Goal: Feedback & Contribution: Submit feedback/report problem

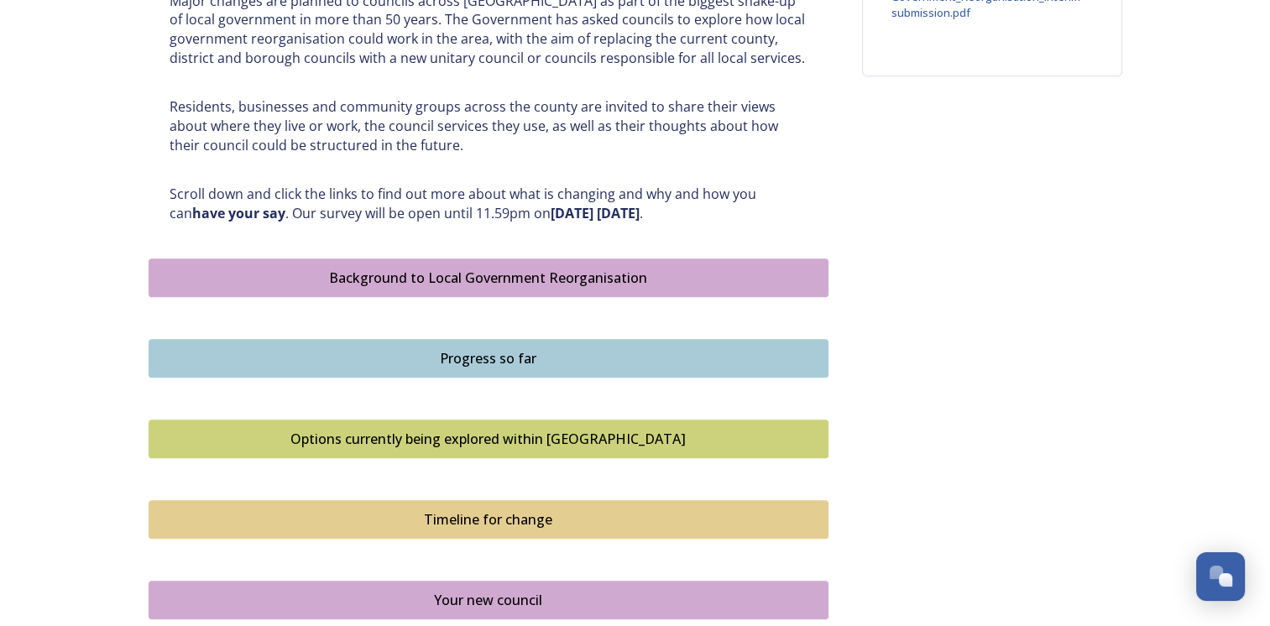
scroll to position [757, 0]
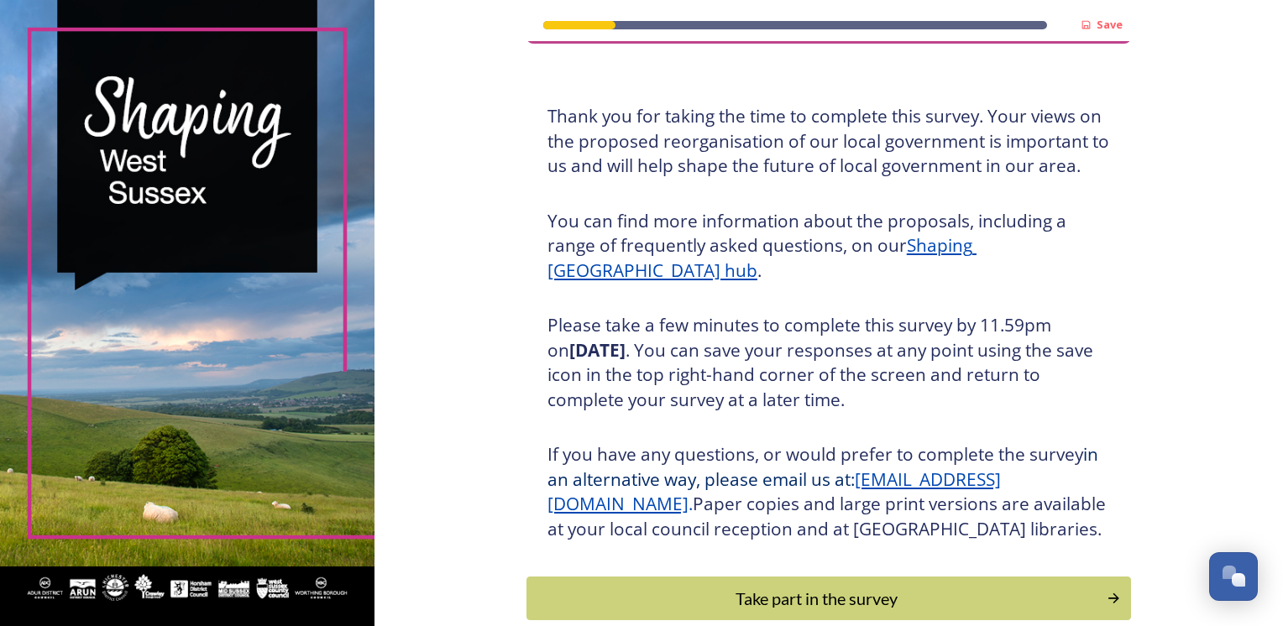
scroll to position [179, 0]
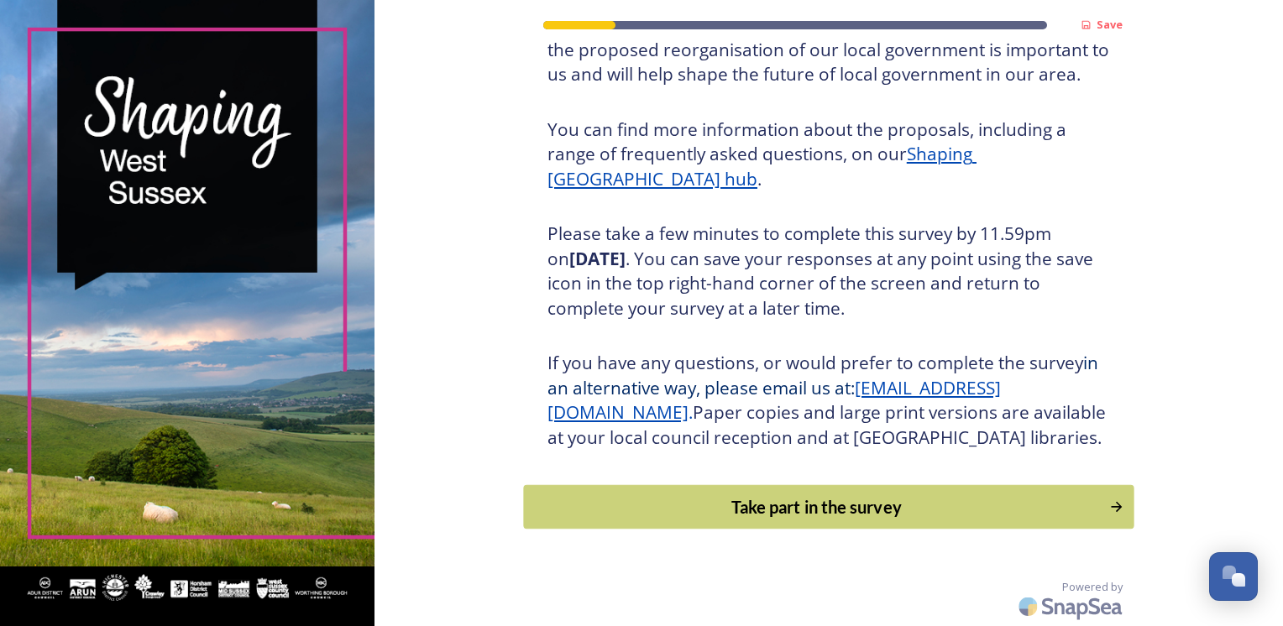
click at [694, 512] on div "Take part in the survey" at bounding box center [816, 507] width 568 height 25
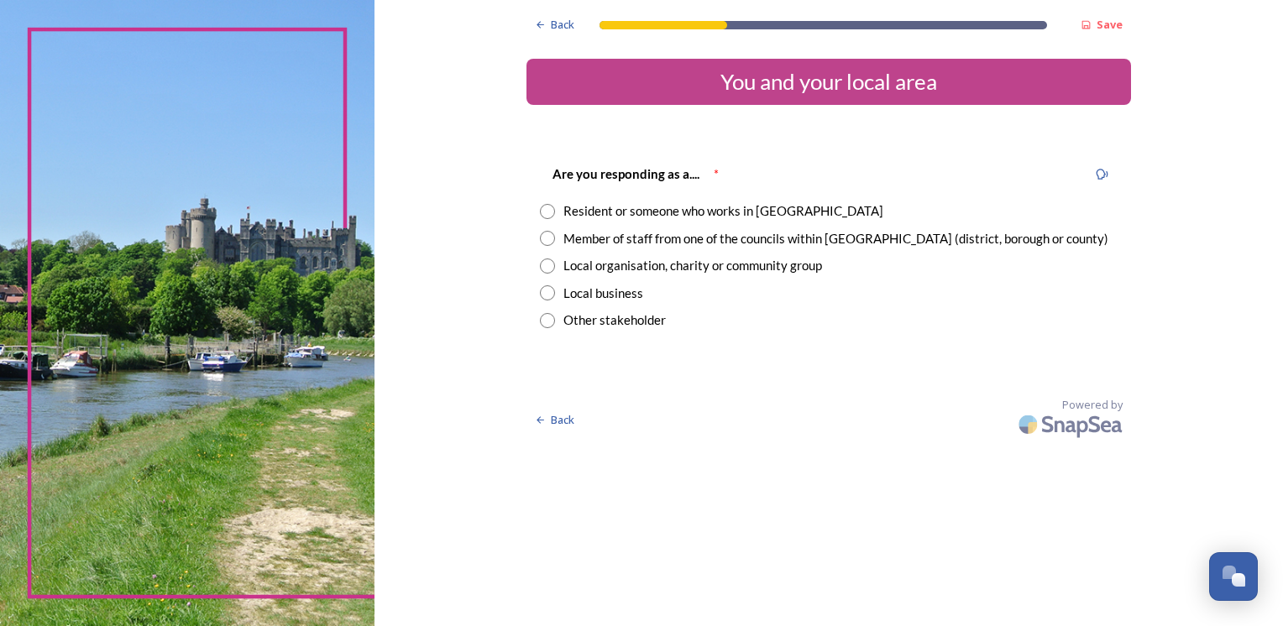
click at [551, 212] on input "radio" at bounding box center [547, 211] width 15 height 15
radio input "true"
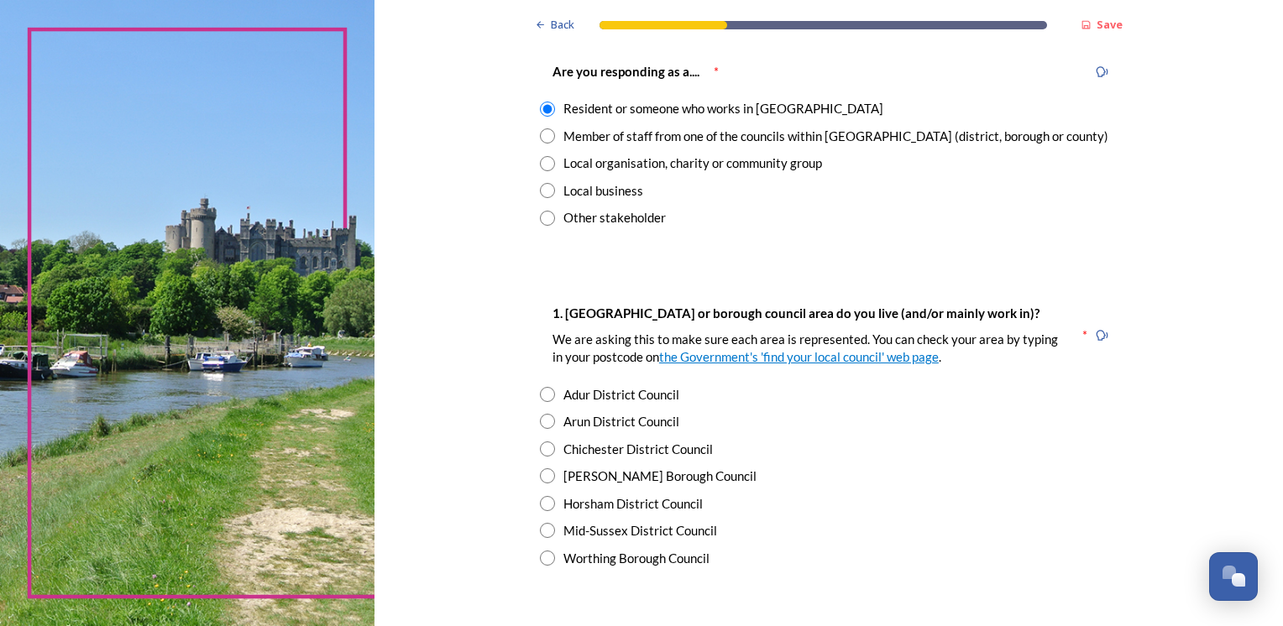
scroll to position [168, 0]
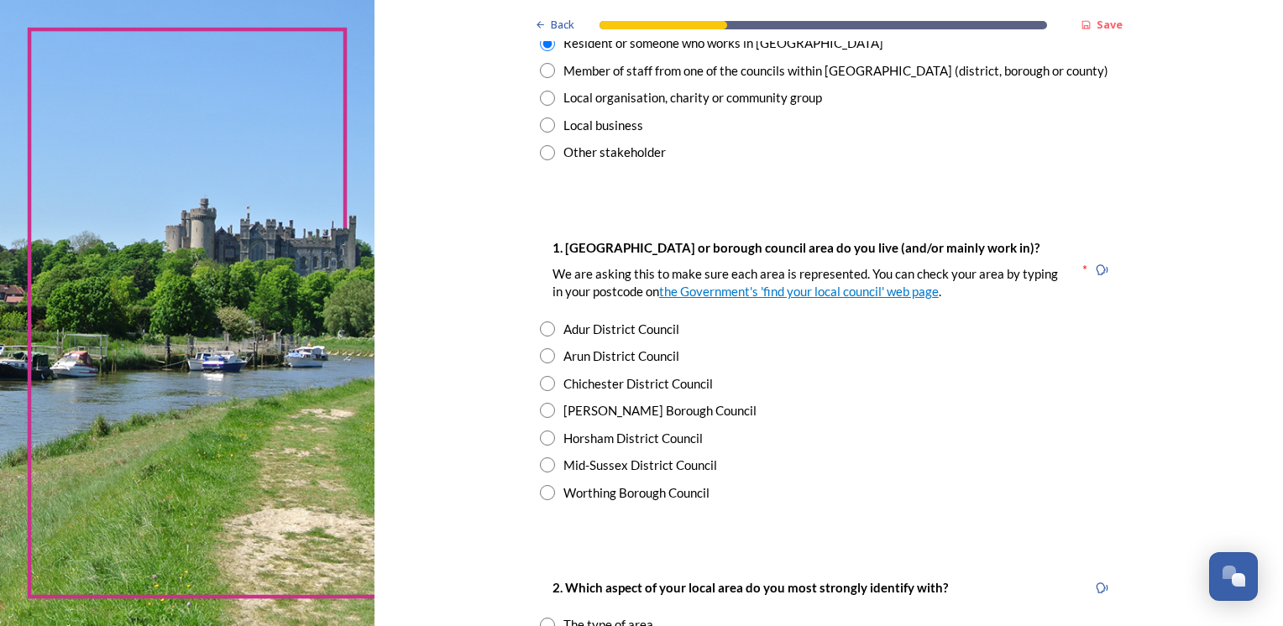
click at [544, 385] on input "radio" at bounding box center [547, 383] width 15 height 15
radio input "true"
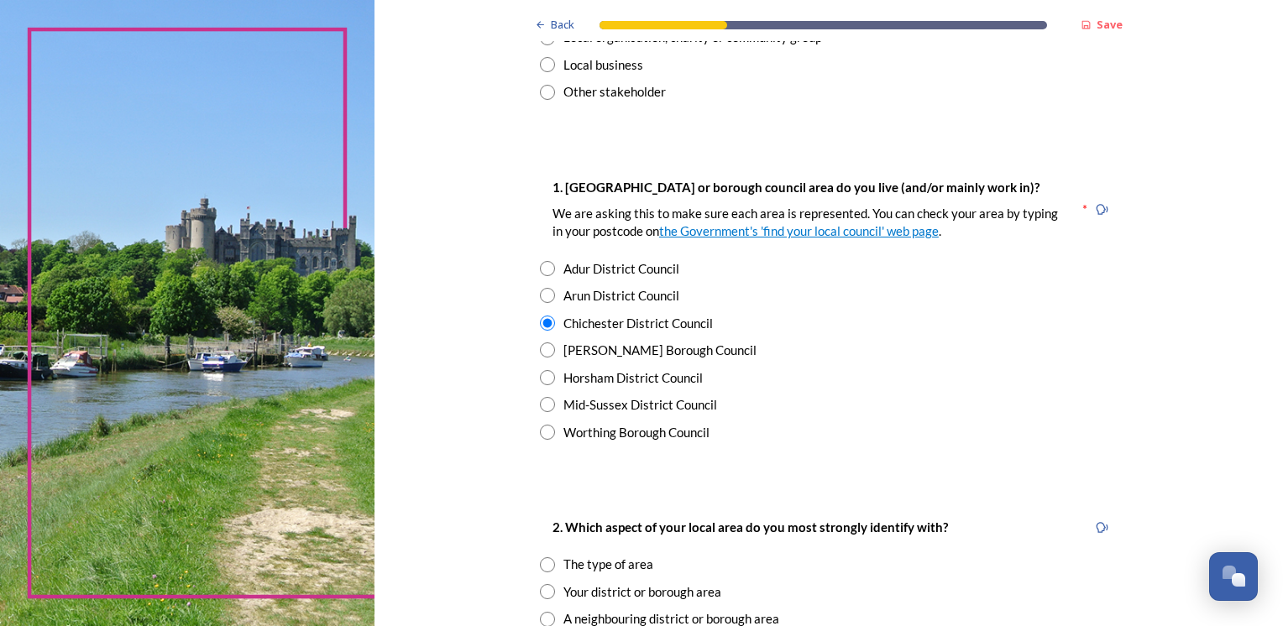
scroll to position [336, 0]
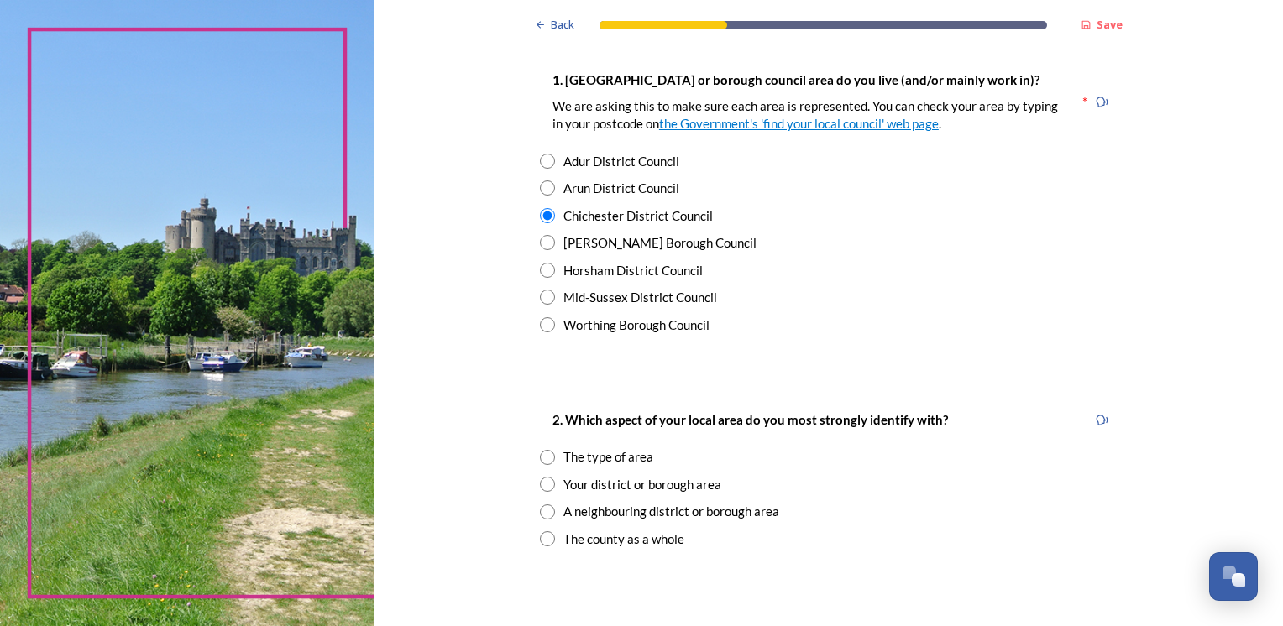
click at [542, 459] on input "radio" at bounding box center [547, 457] width 15 height 15
radio input "true"
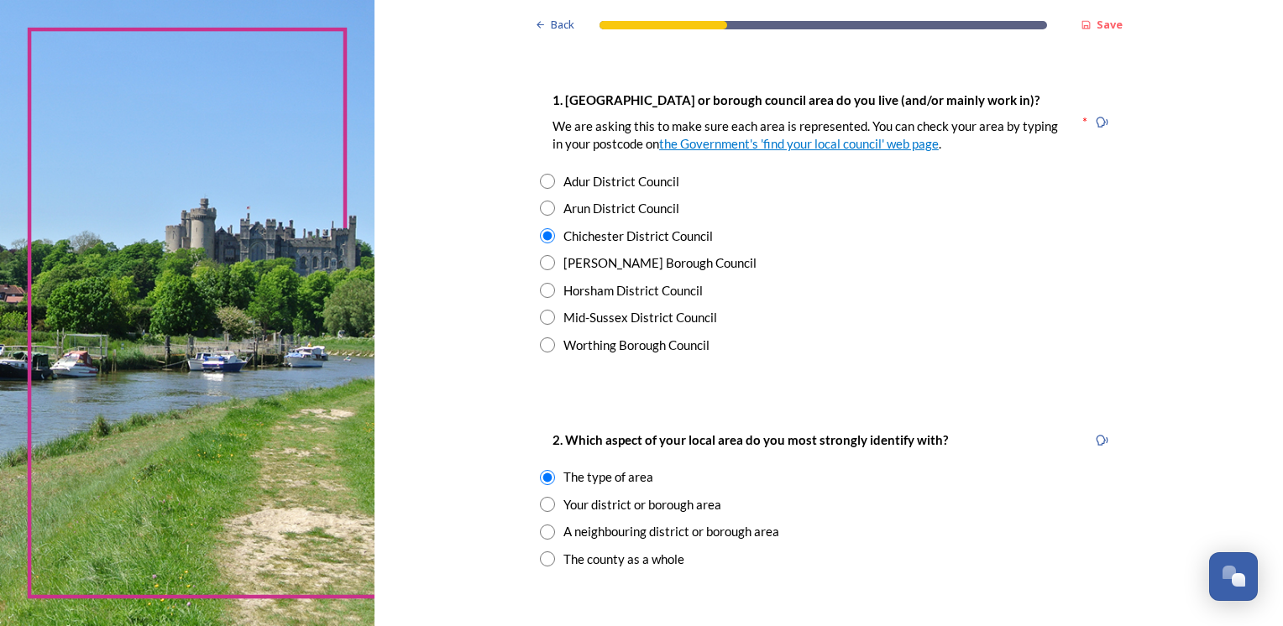
scroll to position [588, 0]
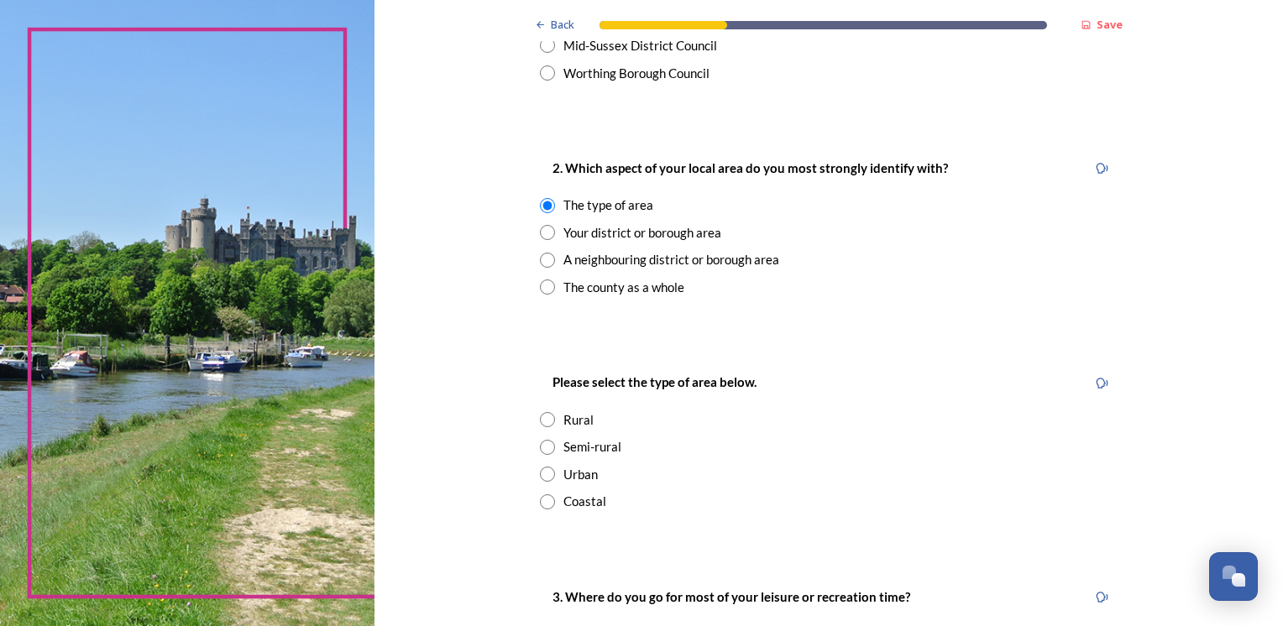
click at [540, 499] on input "radio" at bounding box center [547, 502] width 15 height 15
radio input "true"
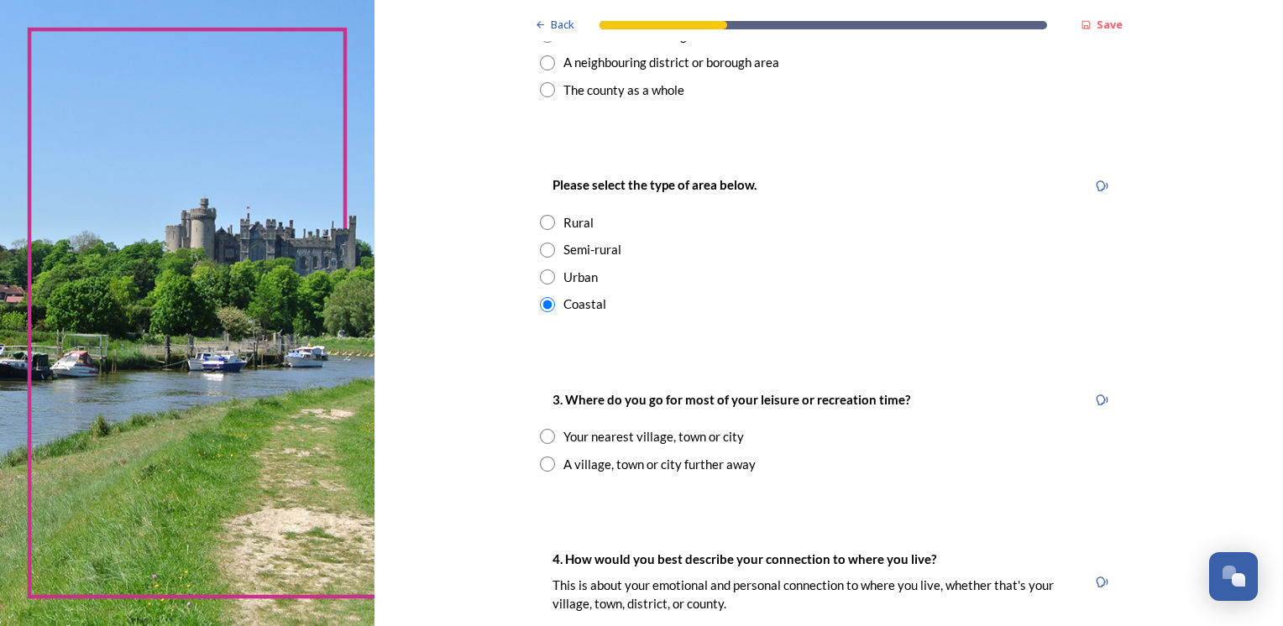
scroll to position [840, 0]
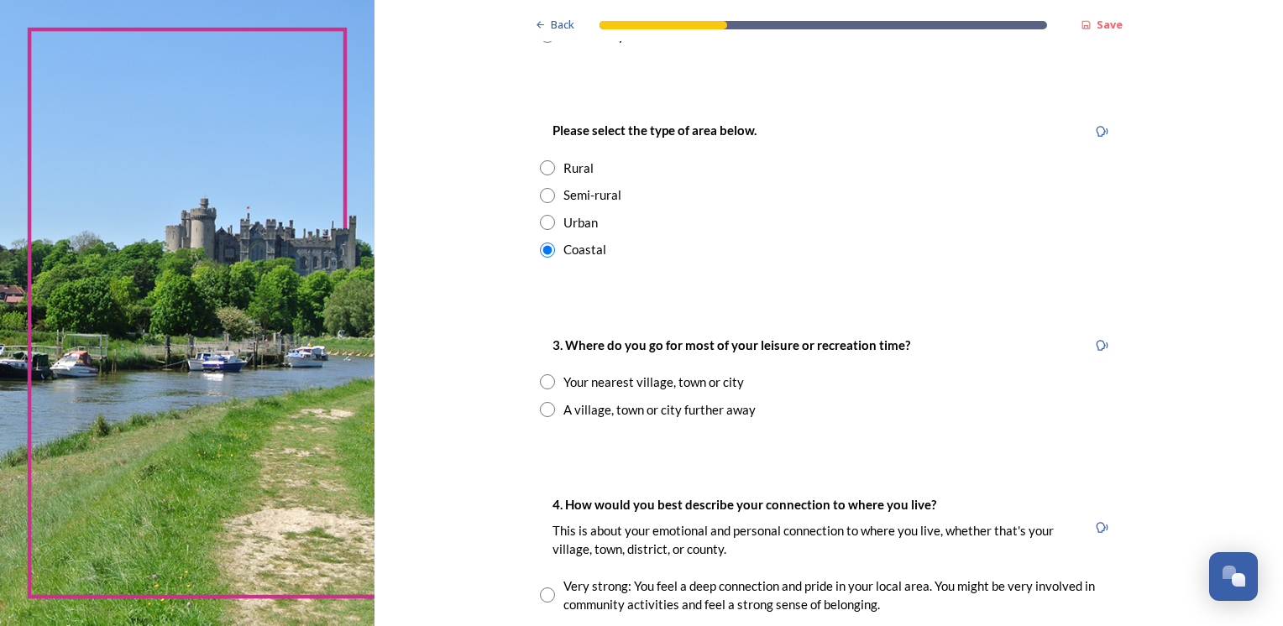
click at [540, 376] on input "radio" at bounding box center [547, 382] width 15 height 15
radio input "true"
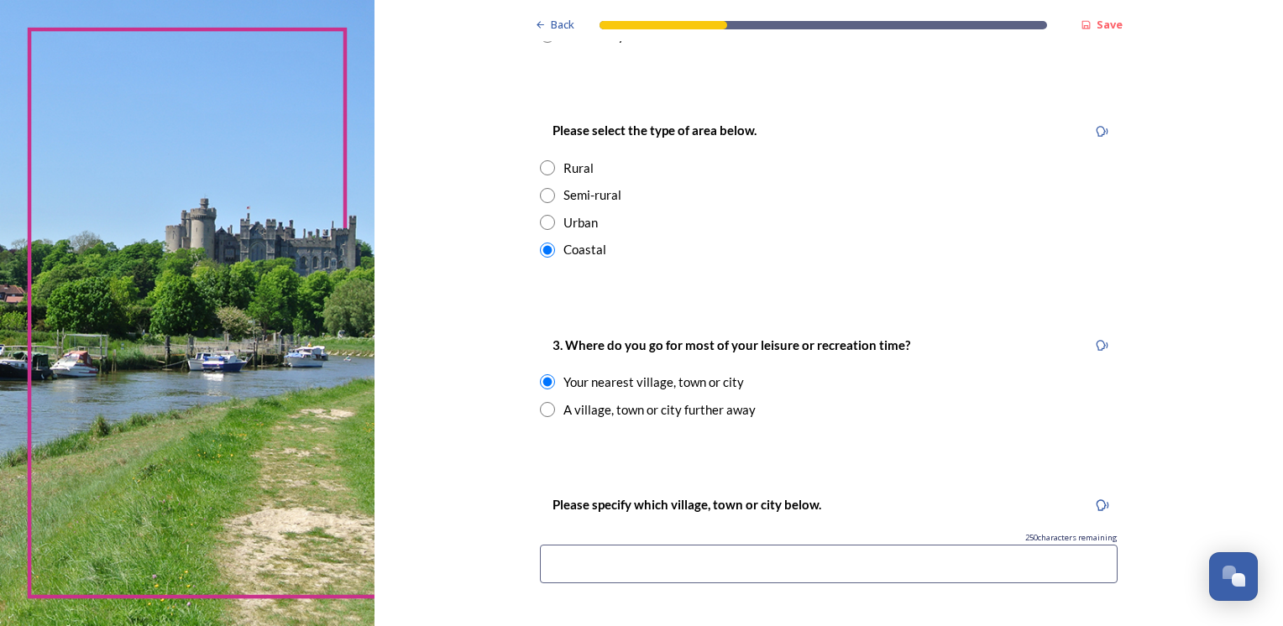
click at [555, 563] on input at bounding box center [829, 564] width 578 height 39
click at [598, 566] on input at bounding box center [829, 564] width 578 height 39
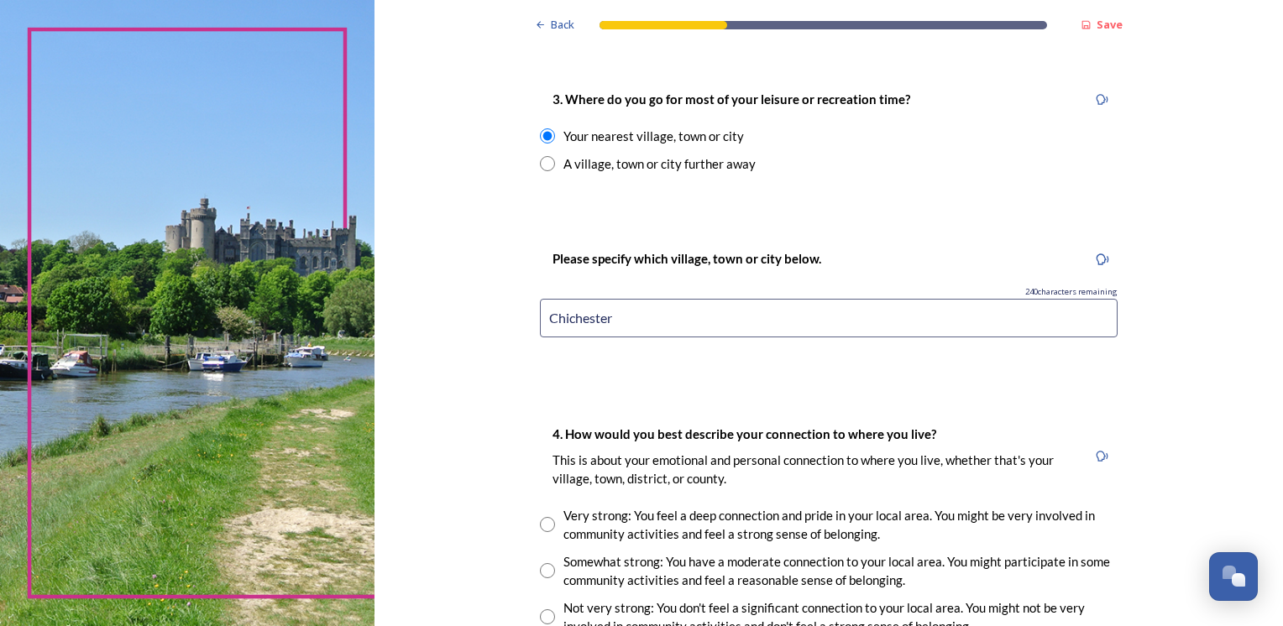
scroll to position [1092, 0]
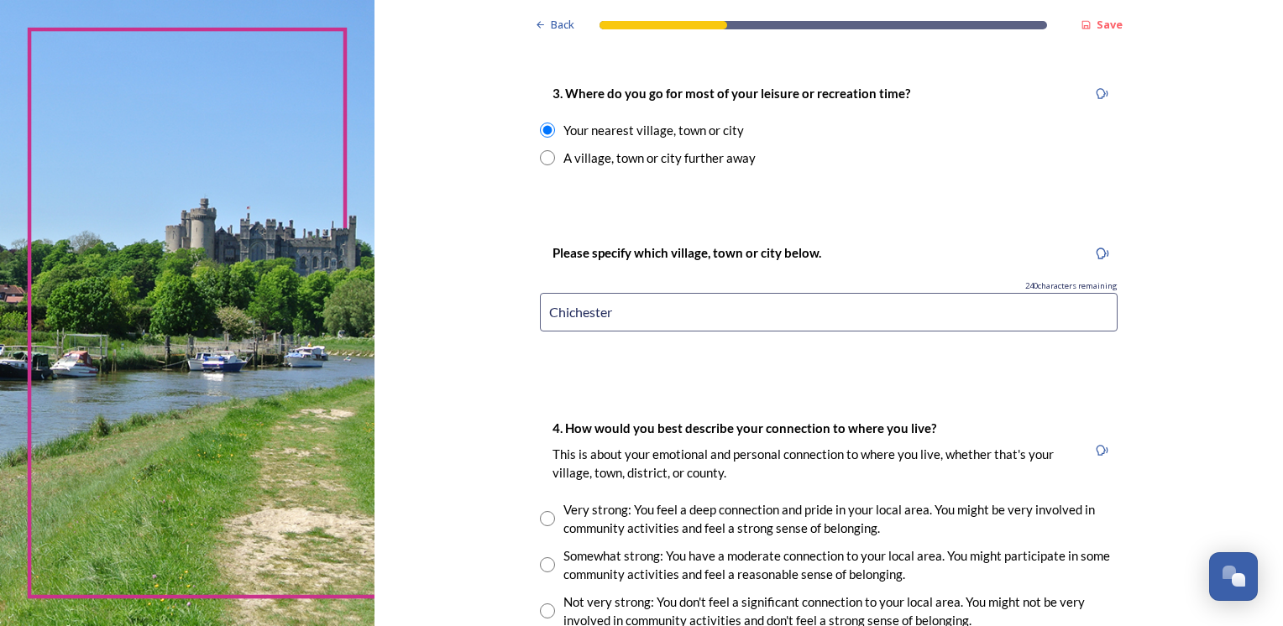
type input "Chichester"
click at [541, 569] on input "radio" at bounding box center [547, 565] width 15 height 15
radio input "true"
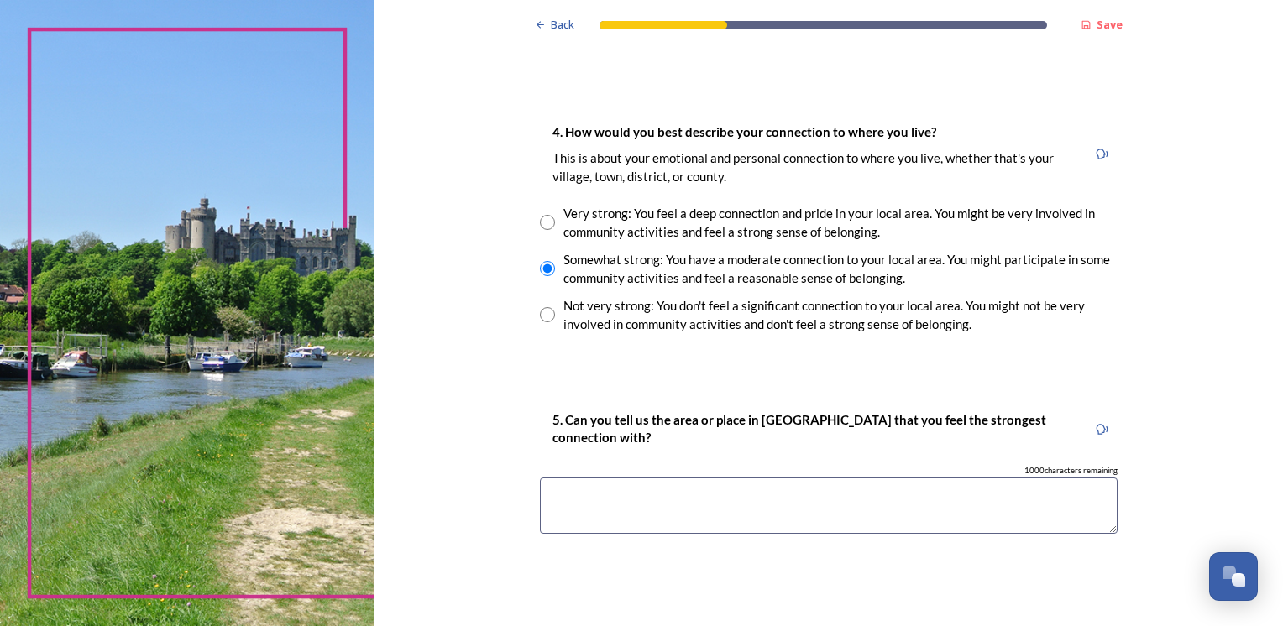
scroll to position [1427, 0]
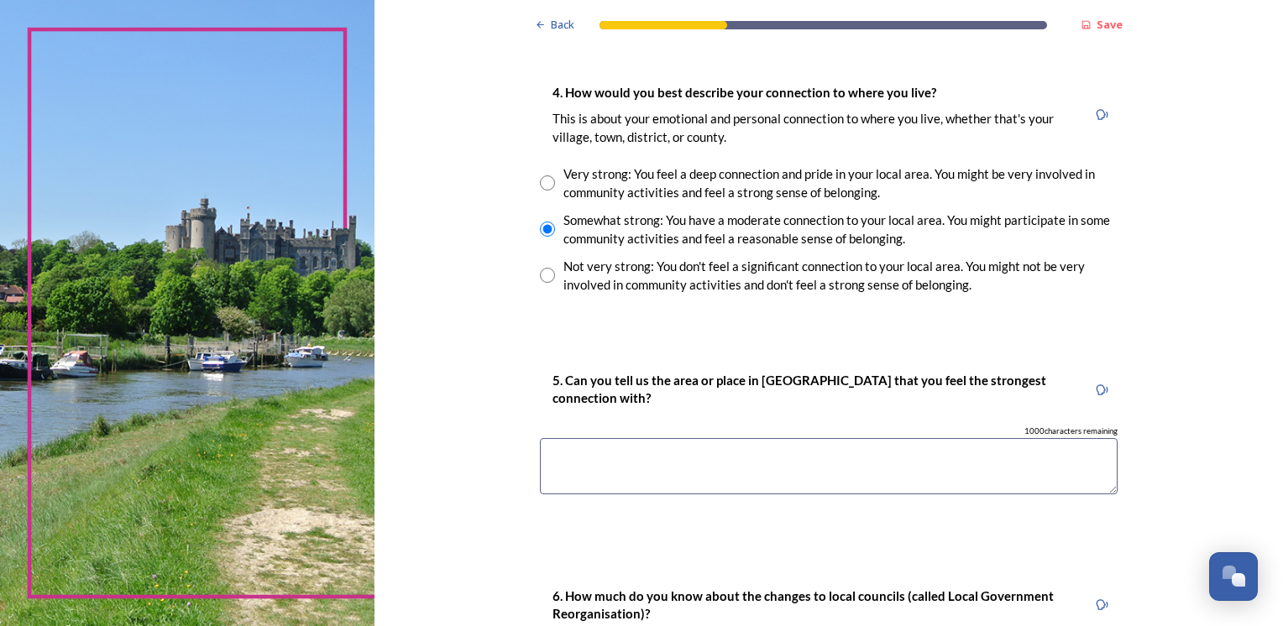
click at [570, 465] on textarea at bounding box center [829, 466] width 578 height 56
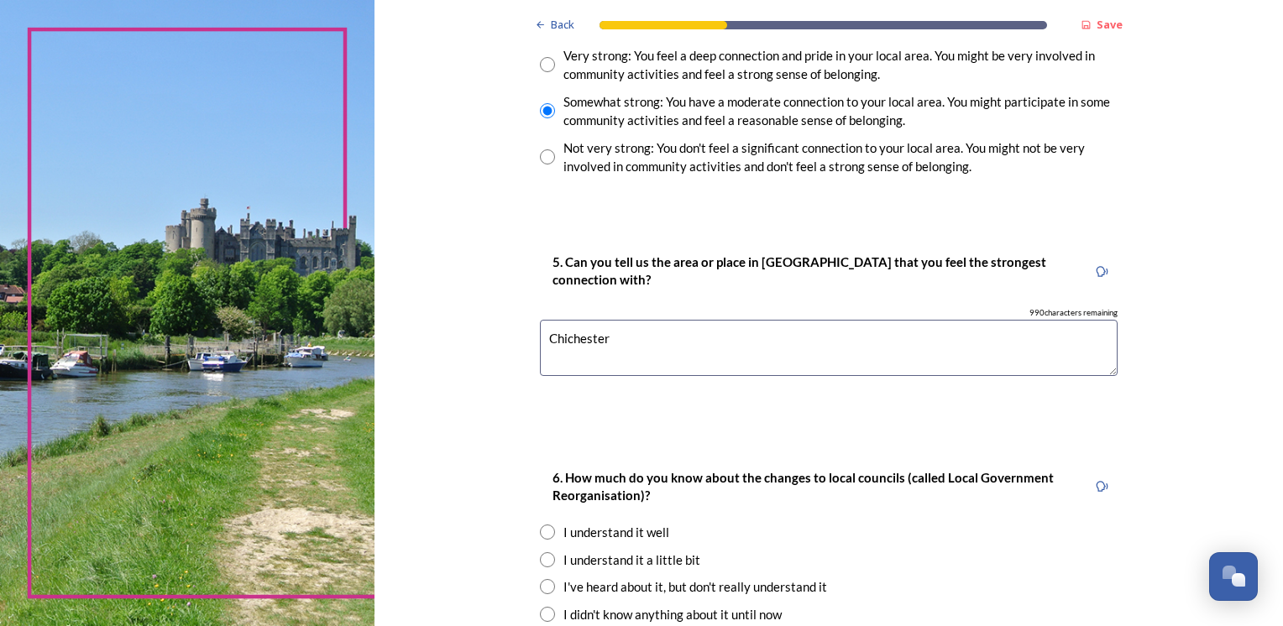
scroll to position [1595, 0]
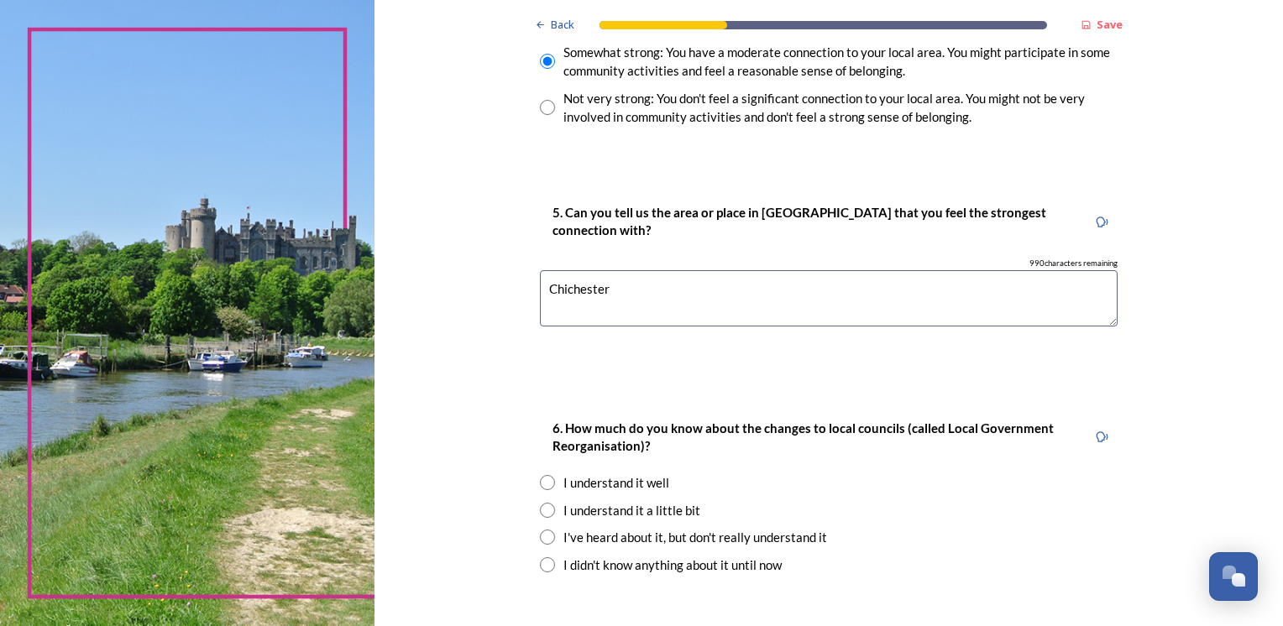
type textarea "Chichester"
click at [547, 486] on input "radio" at bounding box center [547, 482] width 15 height 15
radio input "true"
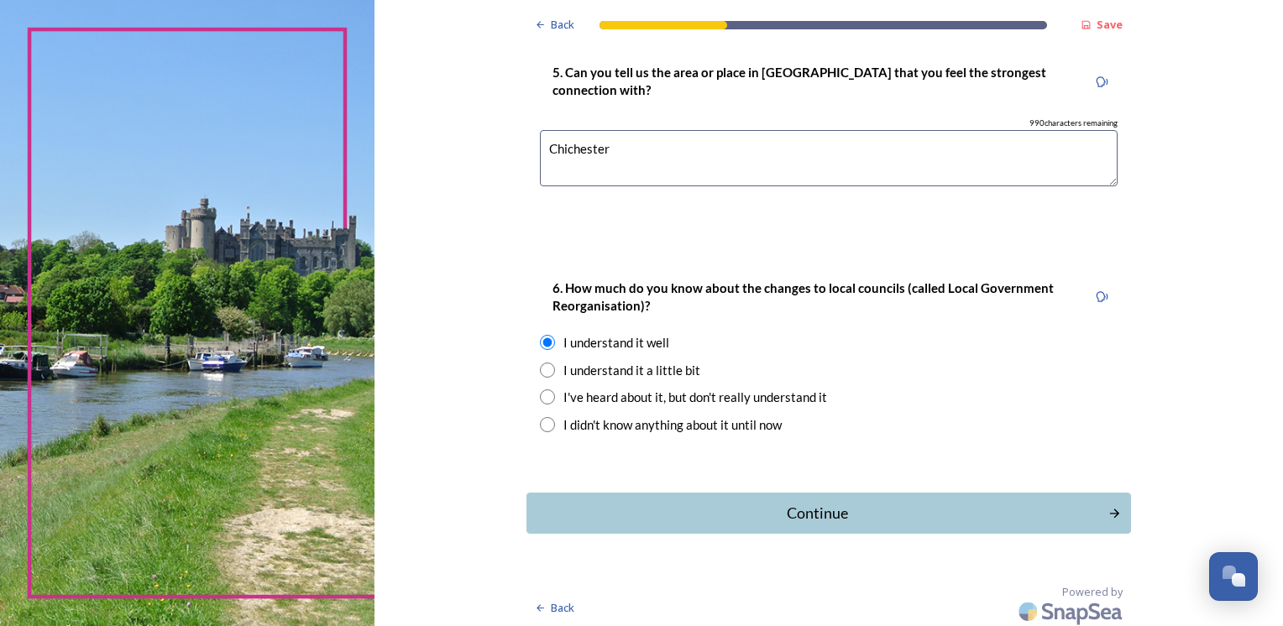
scroll to position [1740, 0]
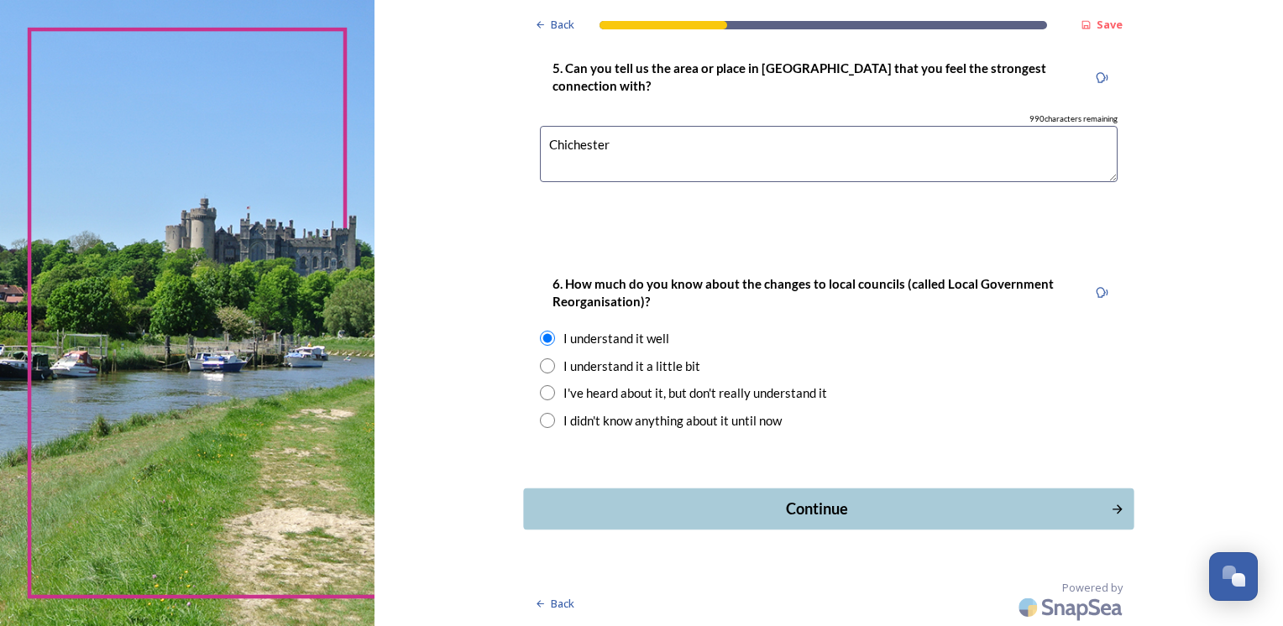
click at [821, 516] on div "Continue" at bounding box center [816, 509] width 568 height 23
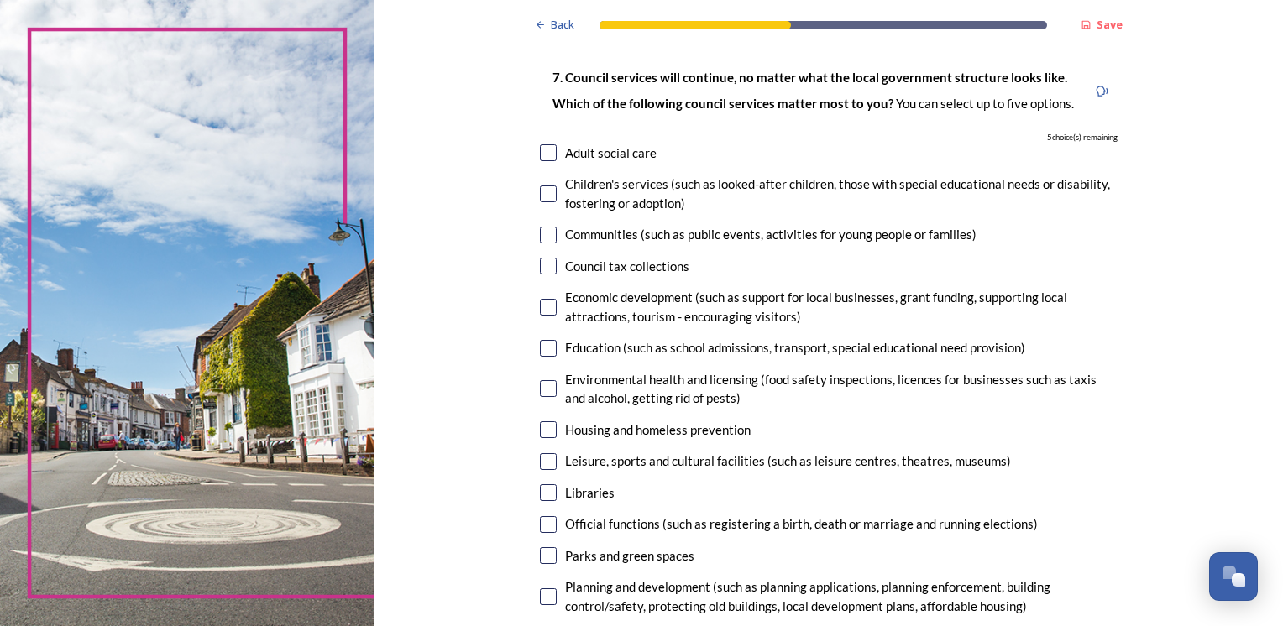
scroll to position [168, 0]
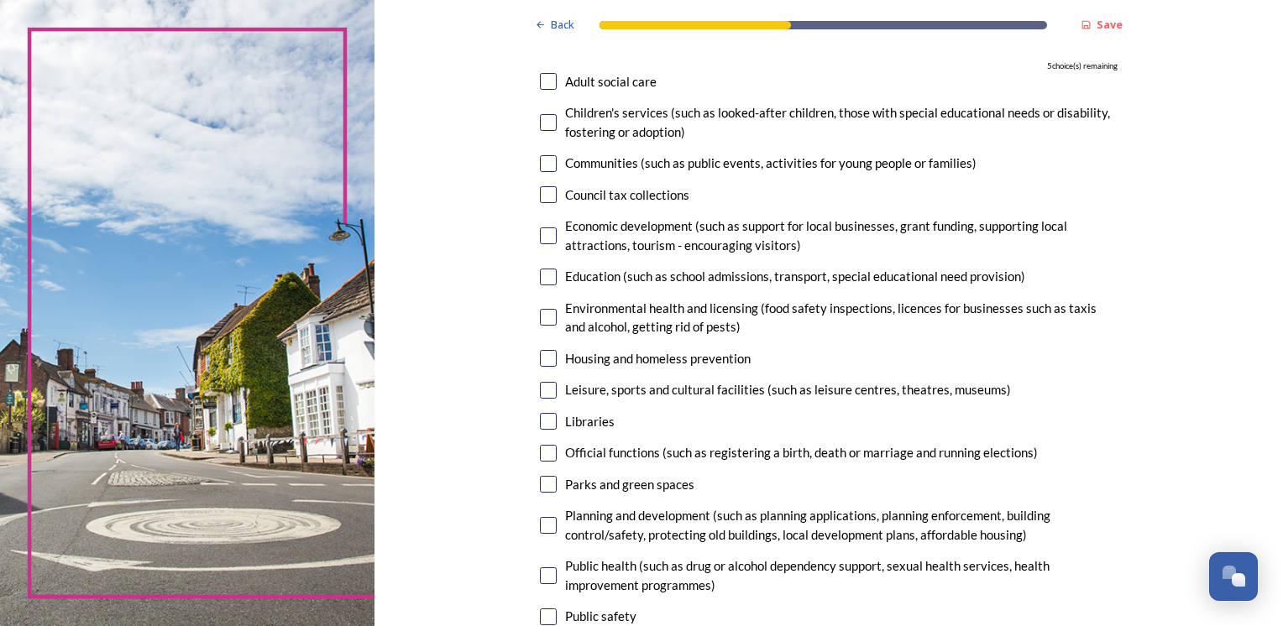
click at [543, 485] on input "checkbox" at bounding box center [548, 484] width 17 height 17
checkbox input "true"
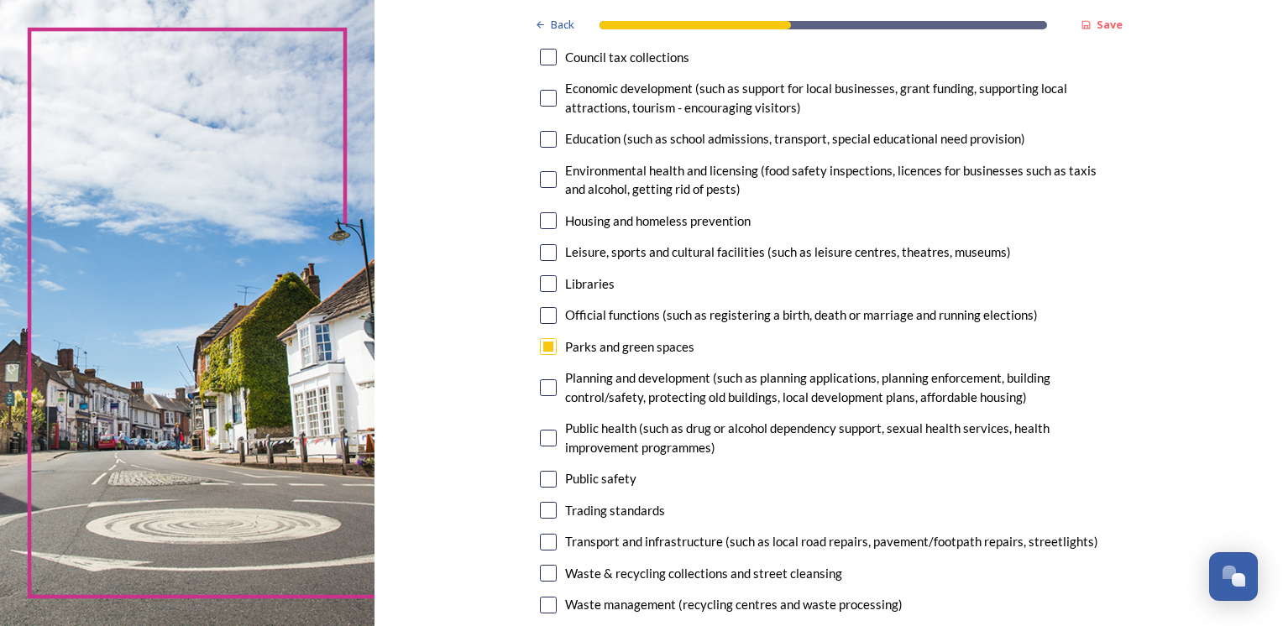
scroll to position [336, 0]
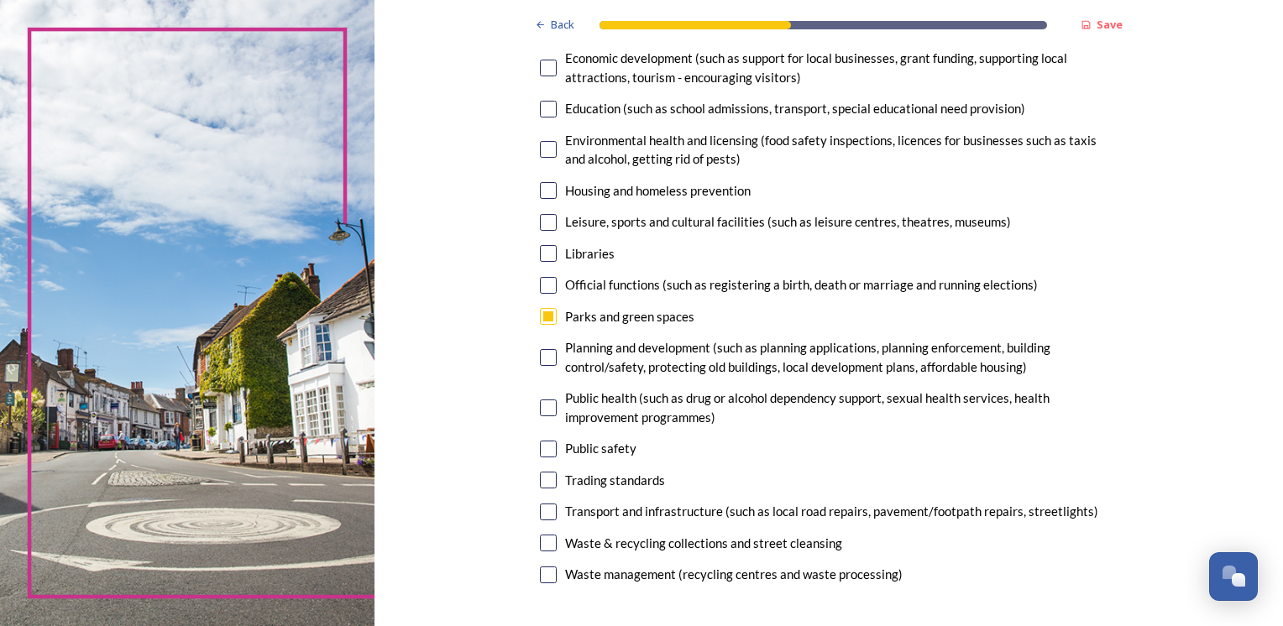
click at [544, 505] on input "checkbox" at bounding box center [548, 512] width 17 height 17
checkbox input "true"
click at [544, 576] on input "checkbox" at bounding box center [548, 575] width 17 height 17
checkbox input "true"
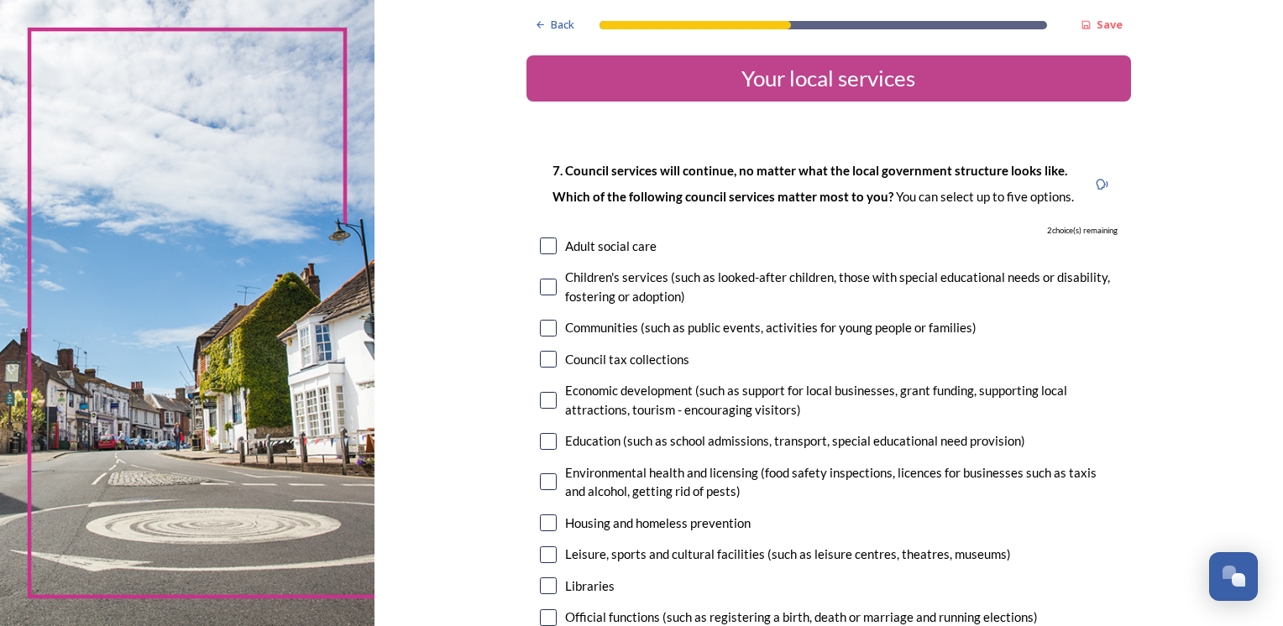
scroll to position [0, 0]
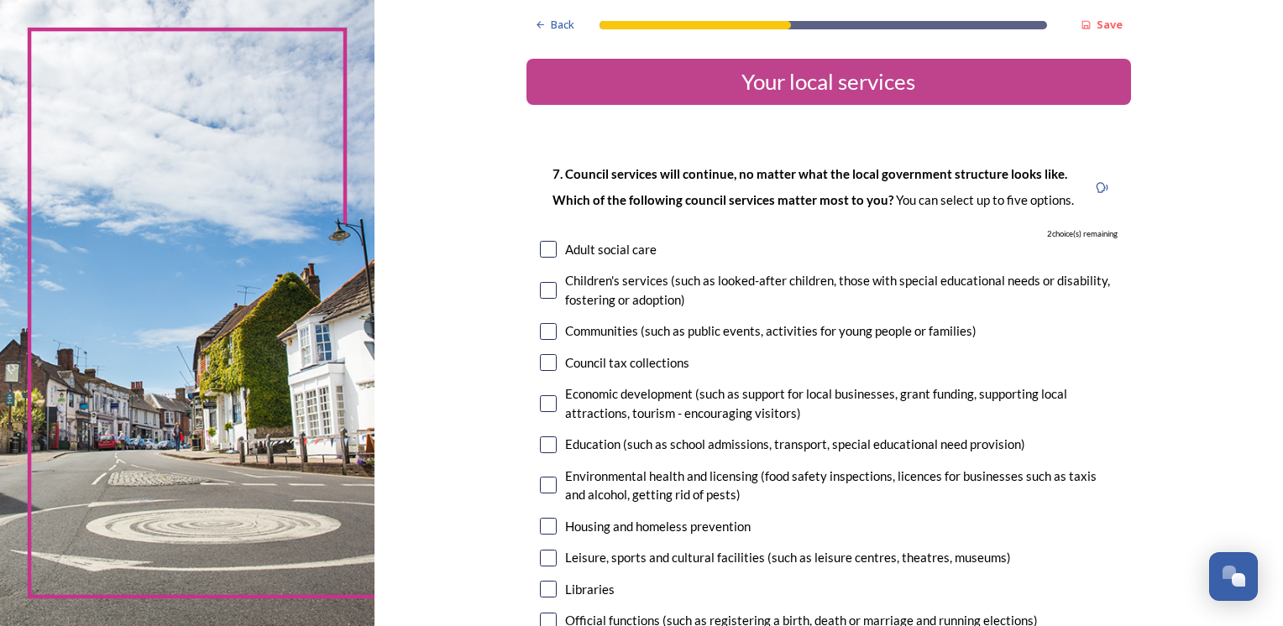
click at [544, 241] on input "checkbox" at bounding box center [548, 249] width 17 height 17
checkbox input "true"
click at [545, 406] on input "checkbox" at bounding box center [548, 403] width 17 height 17
checkbox input "true"
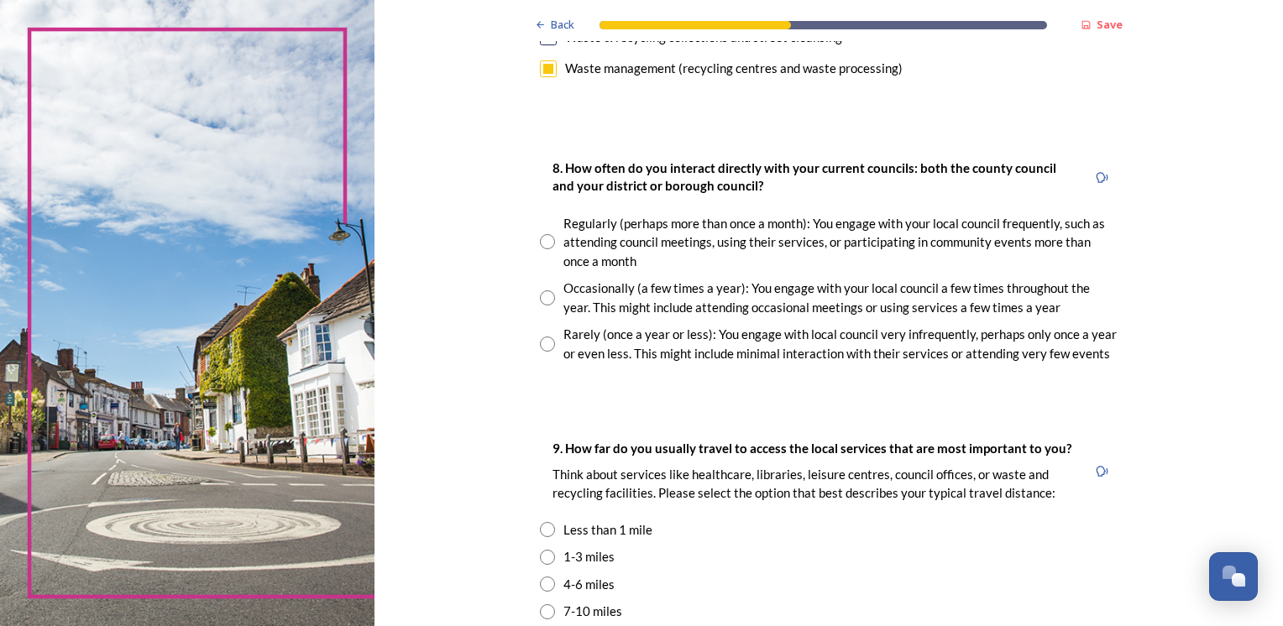
scroll to position [756, 0]
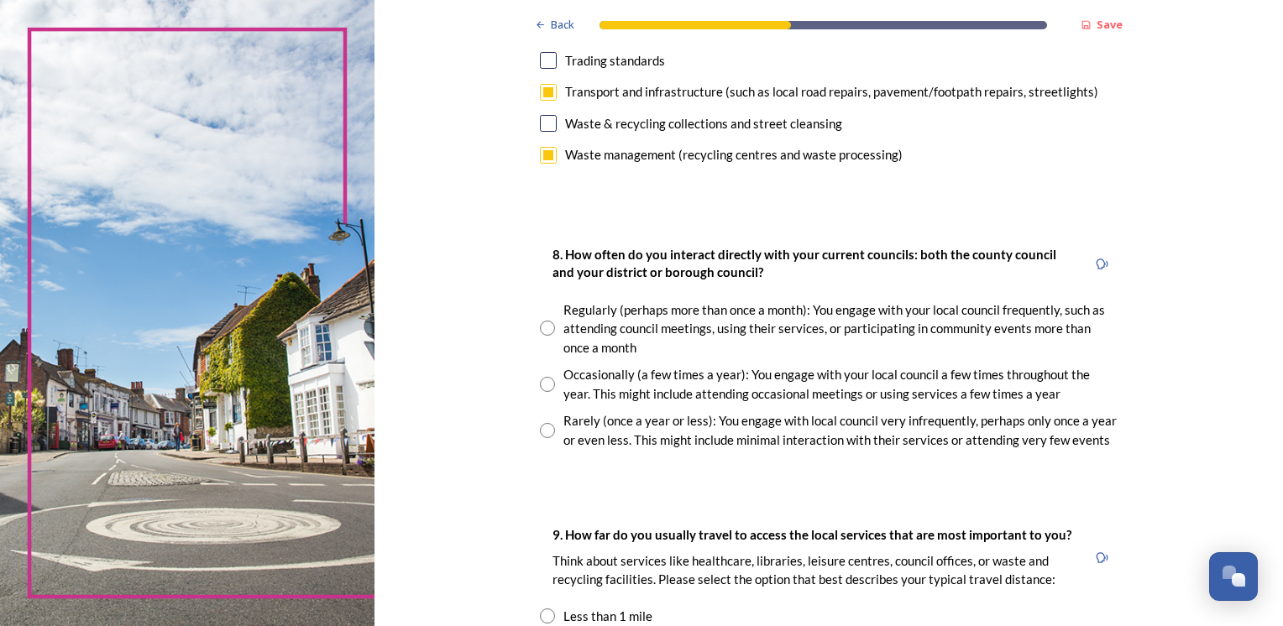
click at [540, 383] on input "radio" at bounding box center [547, 384] width 15 height 15
radio input "true"
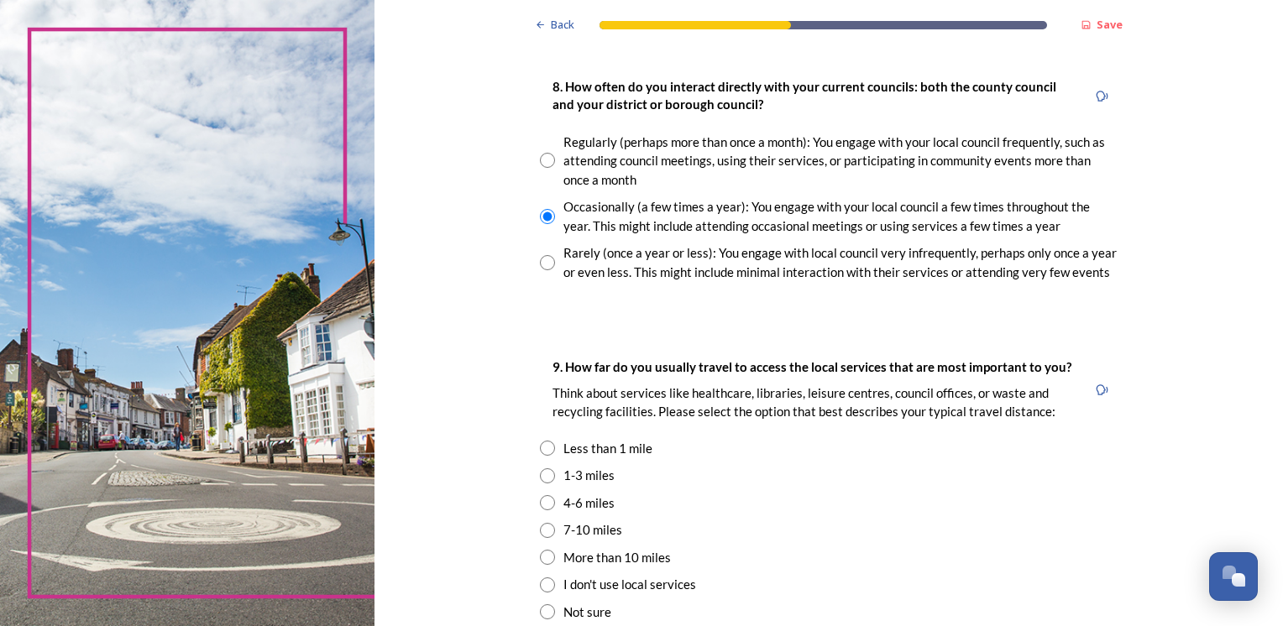
click at [544, 505] on input "radio" at bounding box center [547, 502] width 15 height 15
radio input "true"
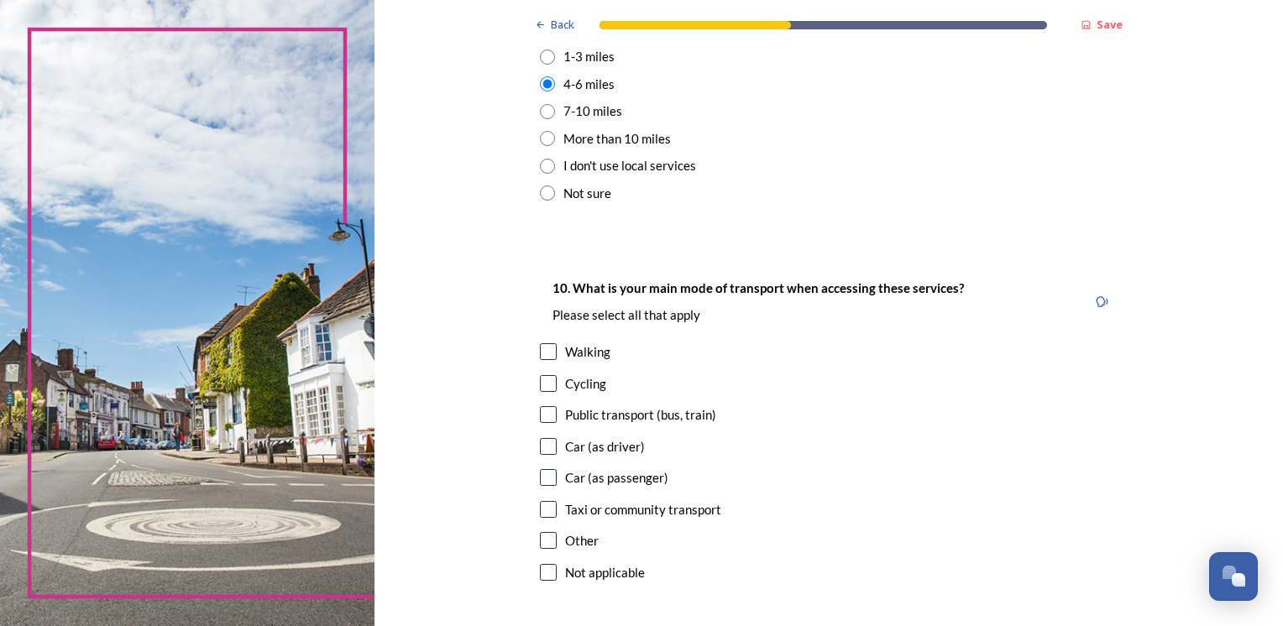
scroll to position [1344, 0]
click at [541, 351] on input "checkbox" at bounding box center [548, 351] width 17 height 17
checkbox input "true"
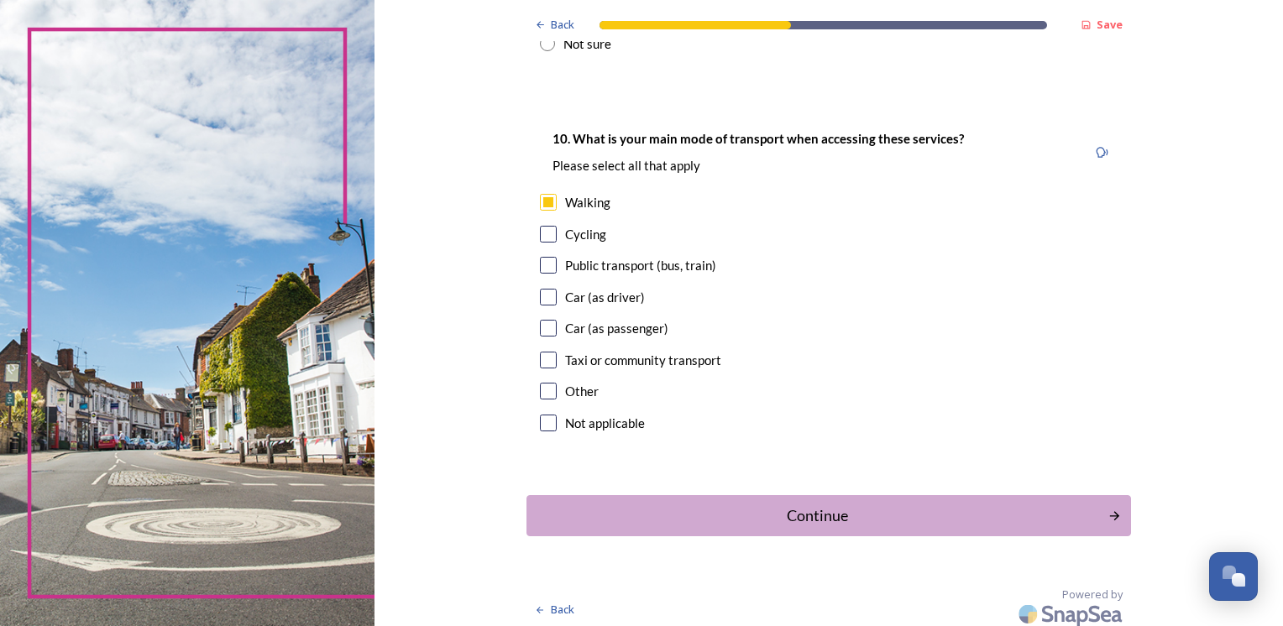
scroll to position [1499, 0]
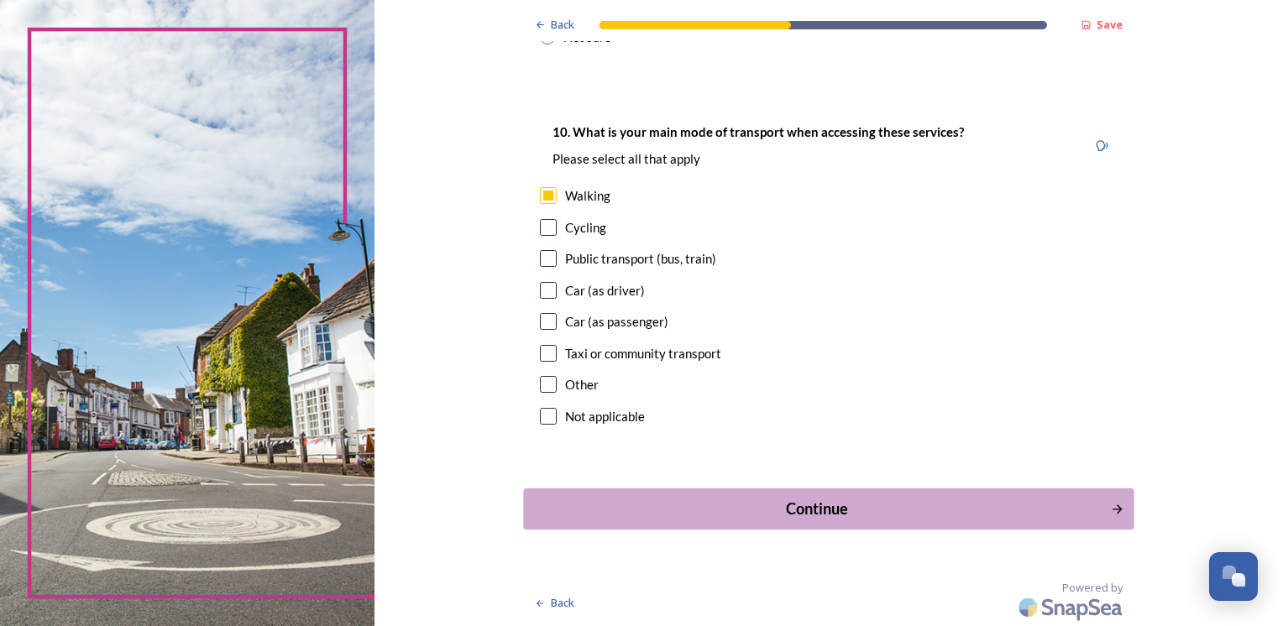
click at [659, 511] on div "Continue" at bounding box center [816, 509] width 568 height 23
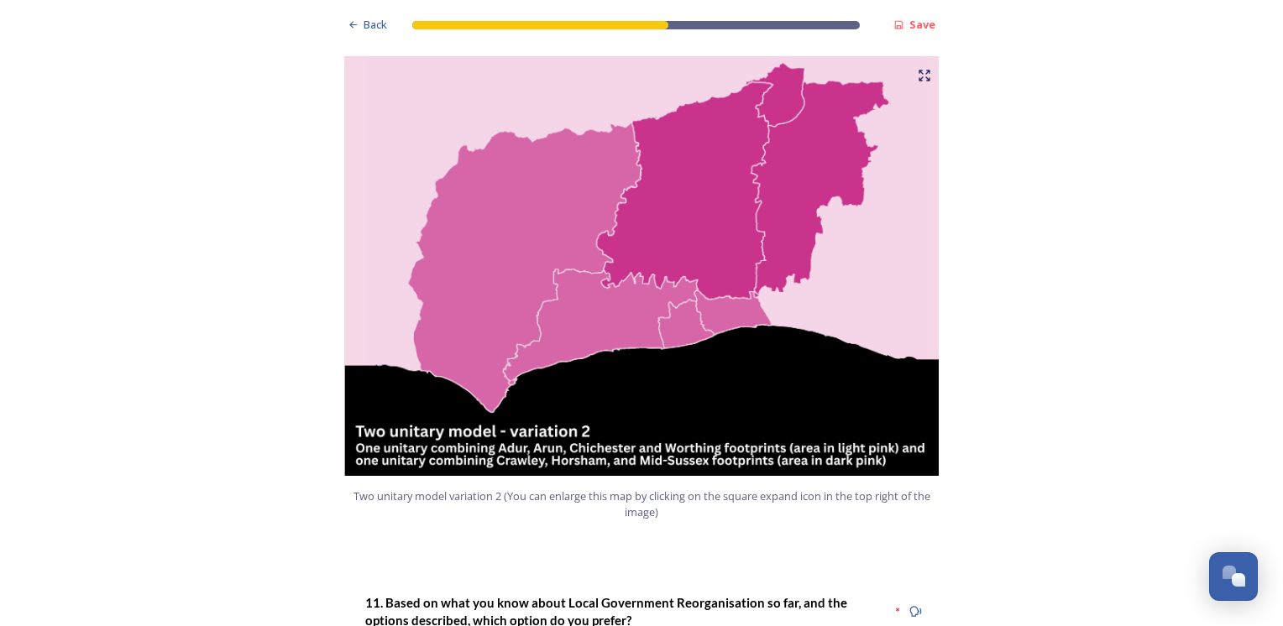
scroll to position [1847, 0]
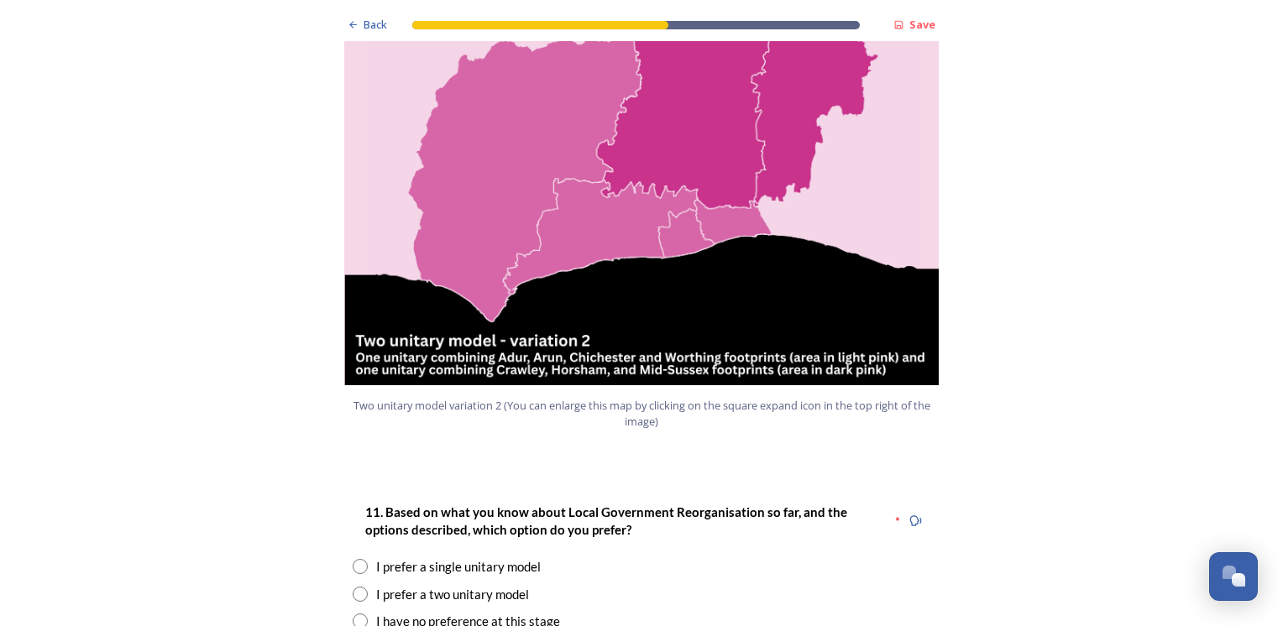
click at [358, 559] on input "radio" at bounding box center [360, 566] width 15 height 15
radio input "true"
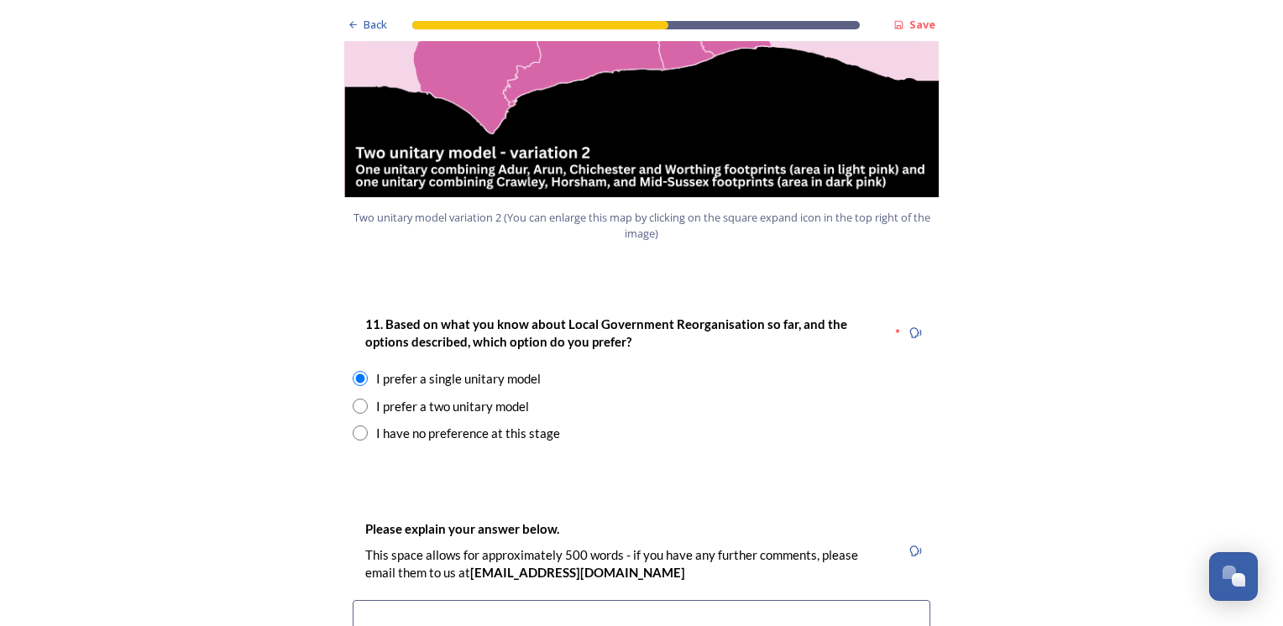
scroll to position [2267, 0]
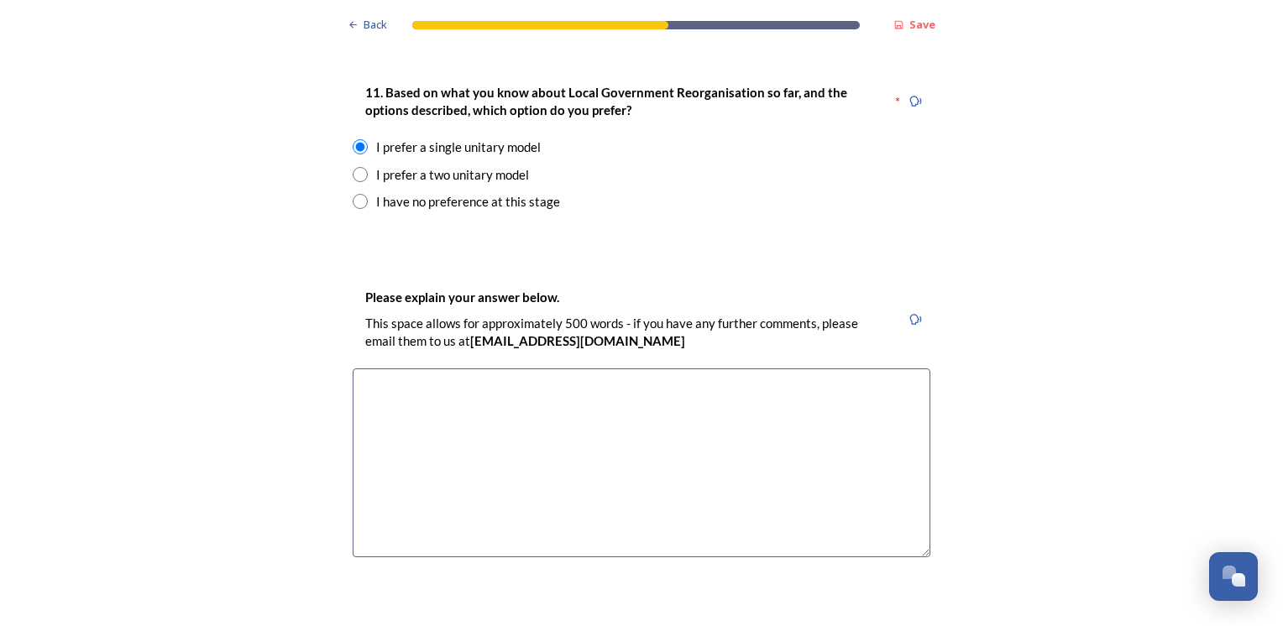
click at [386, 380] on textarea at bounding box center [642, 463] width 578 height 189
click at [742, 369] on textarea "single unitary provides opportunities through scale including a more efficeint" at bounding box center [642, 463] width 578 height 189
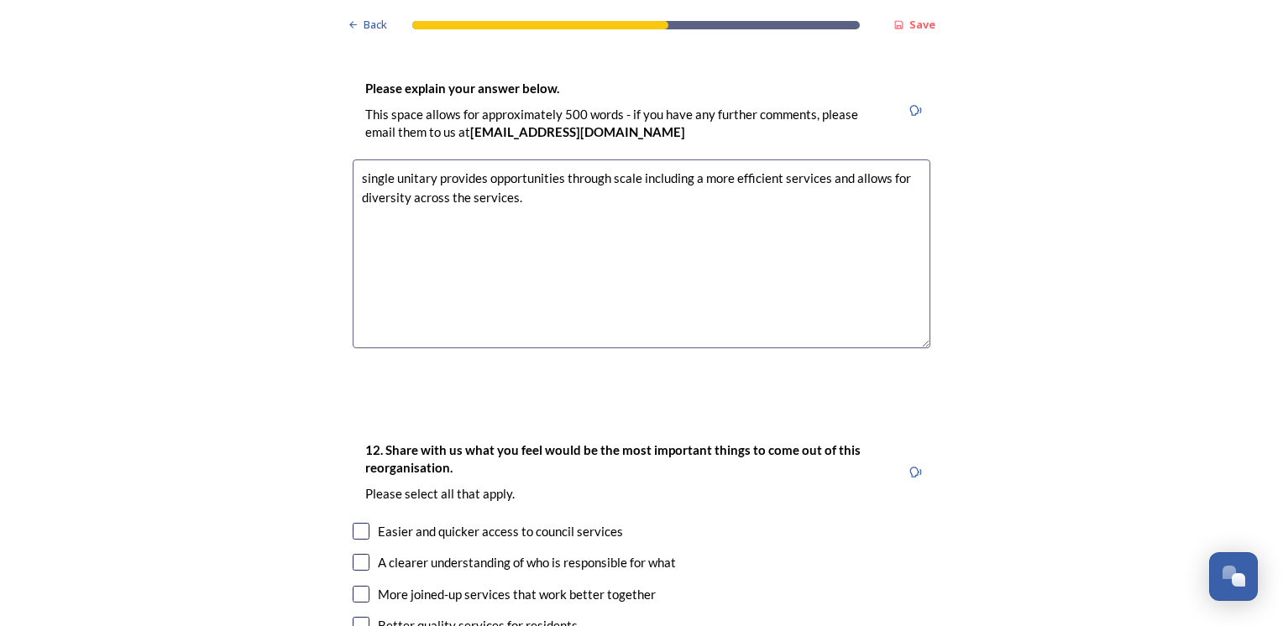
scroll to position [2519, 0]
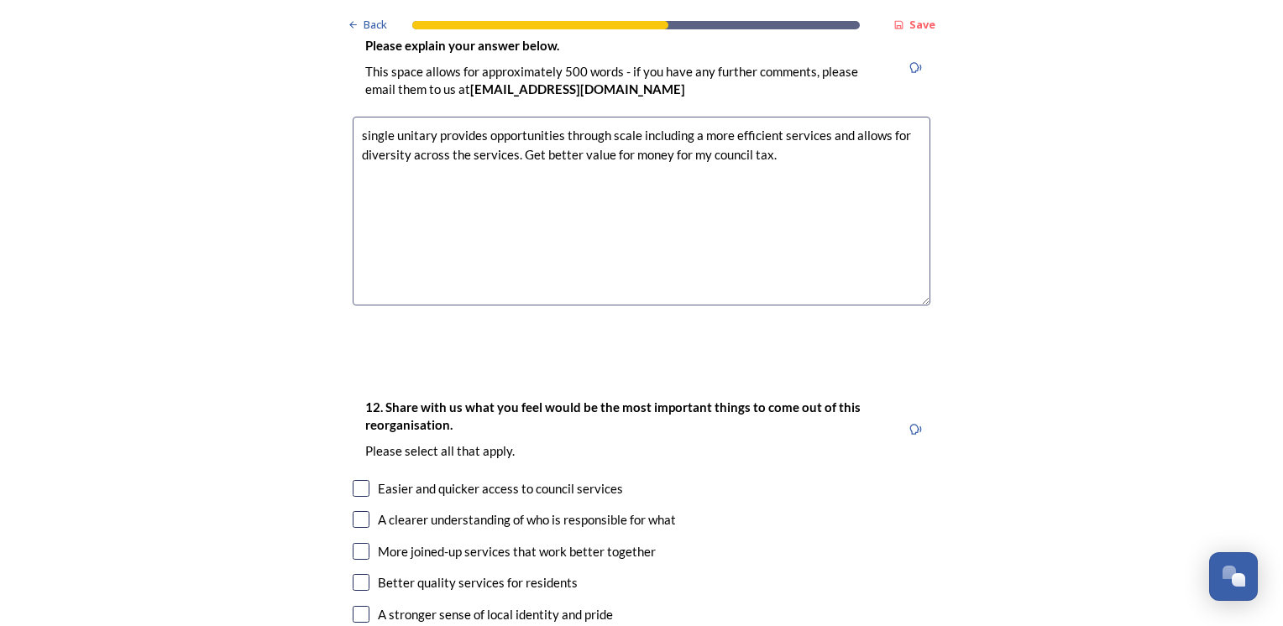
type textarea "single unitary provides opportunities through scale including a more efficient …"
click at [357, 480] on input "checkbox" at bounding box center [361, 488] width 17 height 17
checkbox input "true"
click at [781, 117] on textarea "single unitary provides opportunities through scale including a more efficient …" at bounding box center [642, 211] width 578 height 189
type textarea "single unitary provides opportunities through scale including a more efficient …"
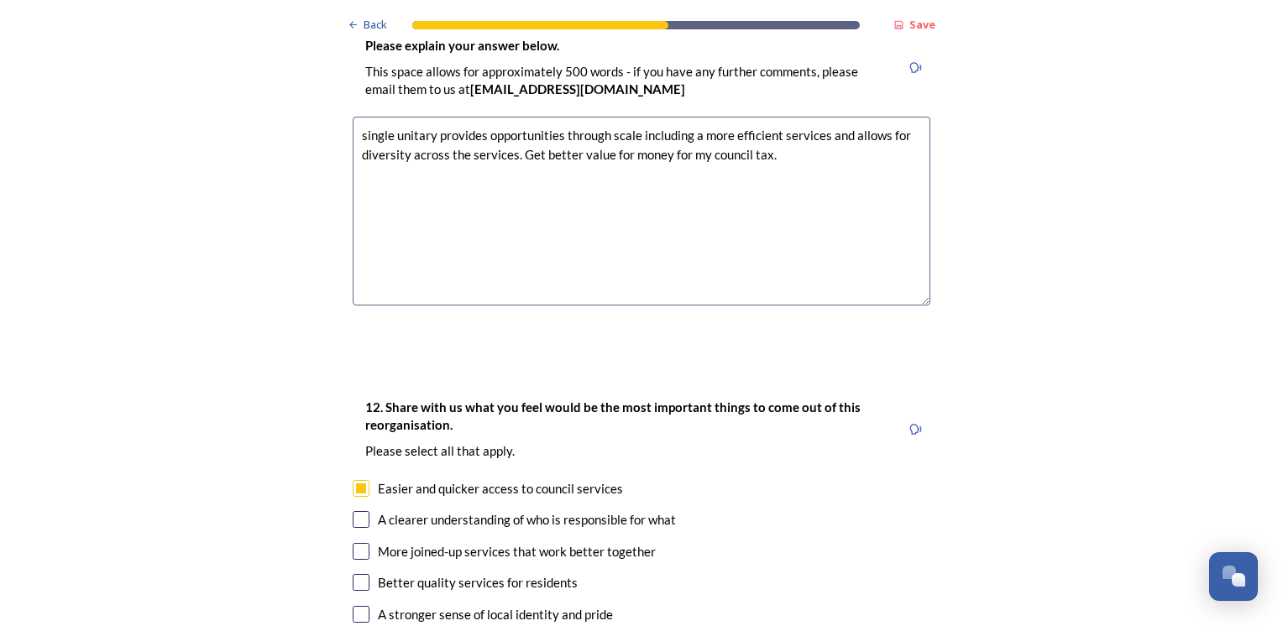
click at [354, 511] on input "checkbox" at bounding box center [361, 519] width 17 height 17
checkbox input "true"
click at [358, 543] on input "checkbox" at bounding box center [361, 551] width 17 height 17
checkbox input "true"
click at [361, 574] on input "checkbox" at bounding box center [361, 582] width 17 height 17
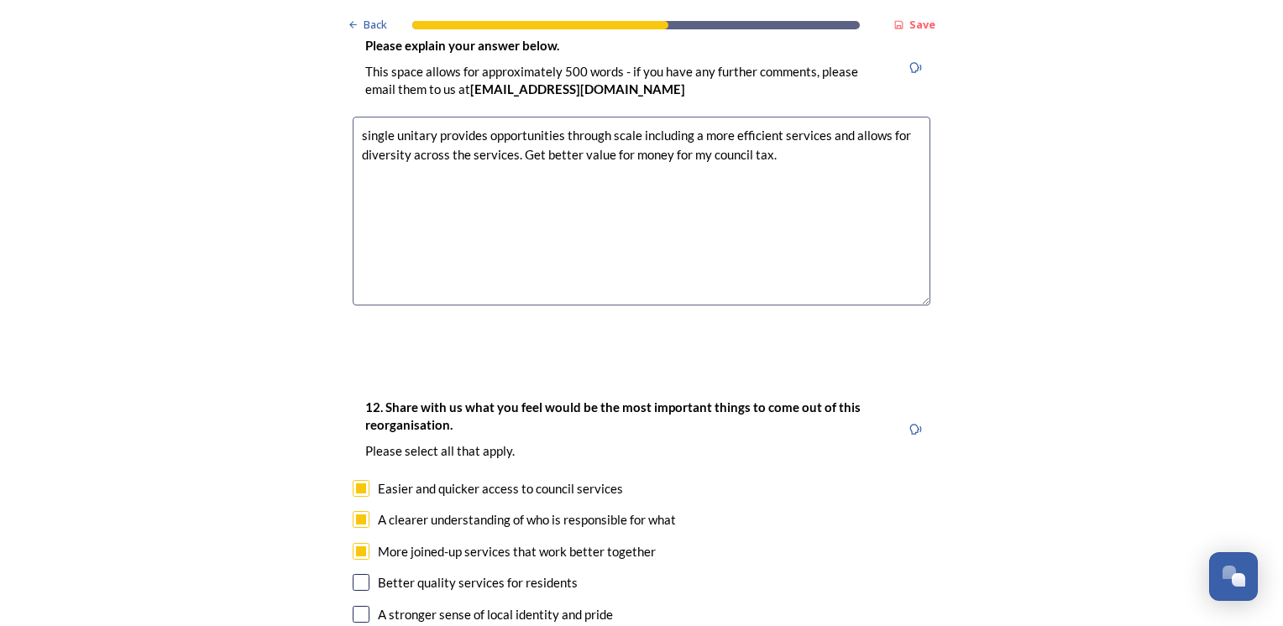
checkbox input "true"
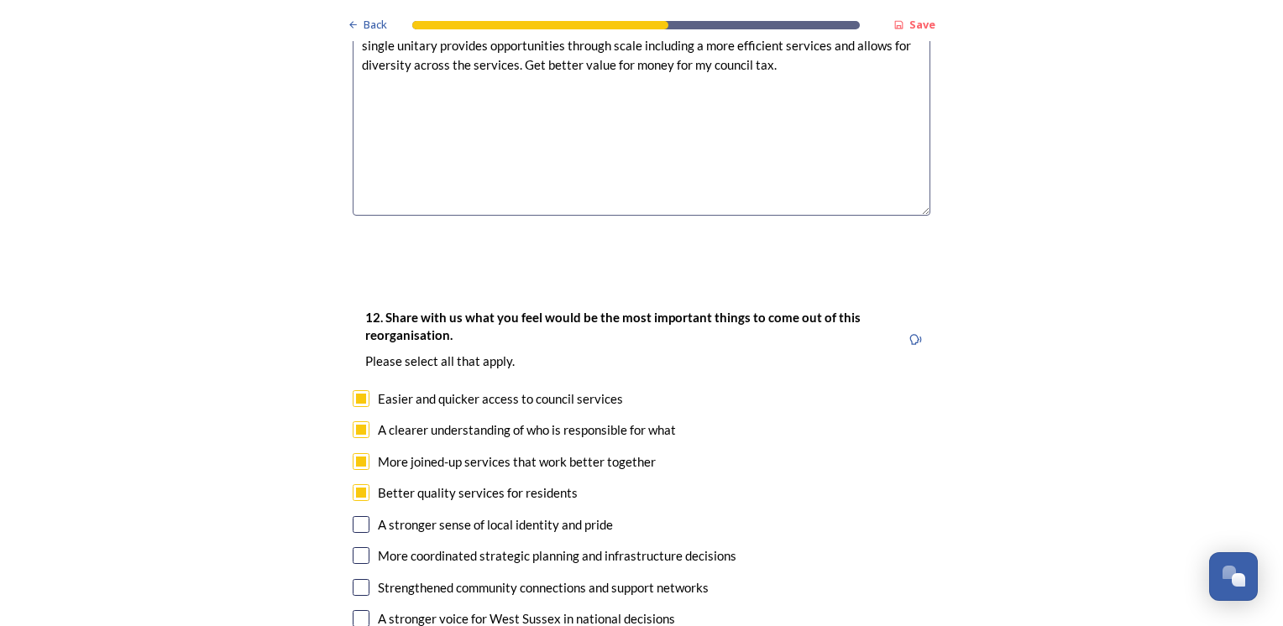
scroll to position [2687, 0]
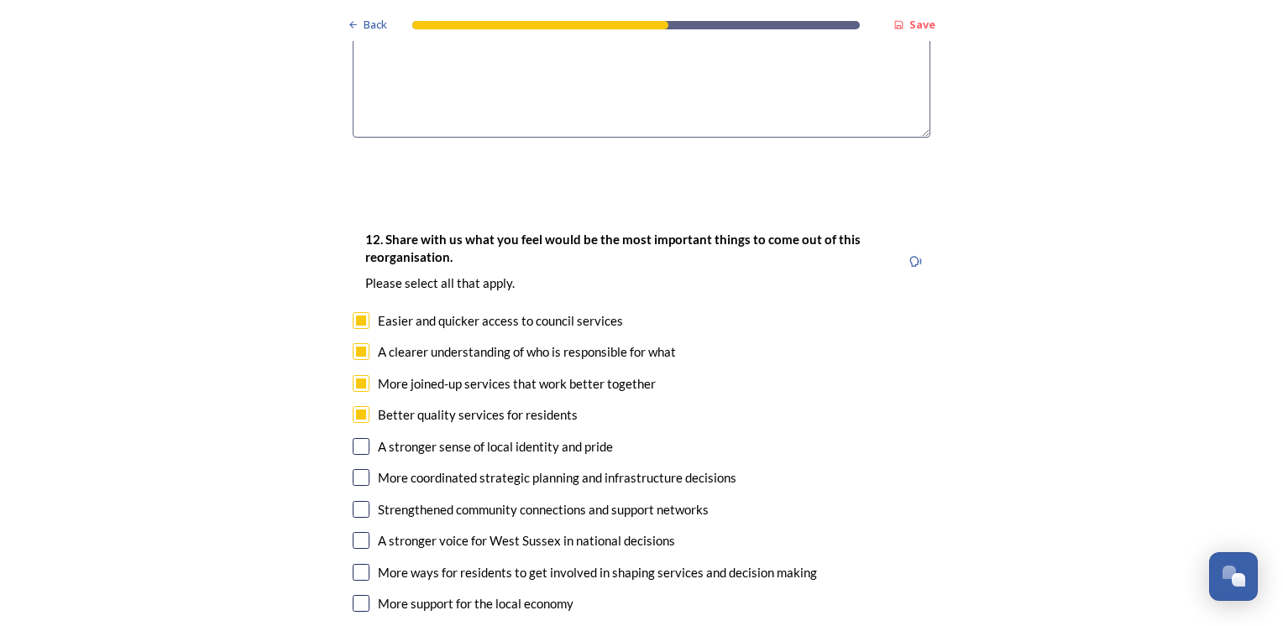
click at [353, 469] on input "checkbox" at bounding box center [361, 477] width 17 height 17
checkbox input "true"
click at [356, 532] on input "checkbox" at bounding box center [361, 540] width 17 height 17
checkbox input "true"
click at [359, 564] on input "checkbox" at bounding box center [361, 572] width 17 height 17
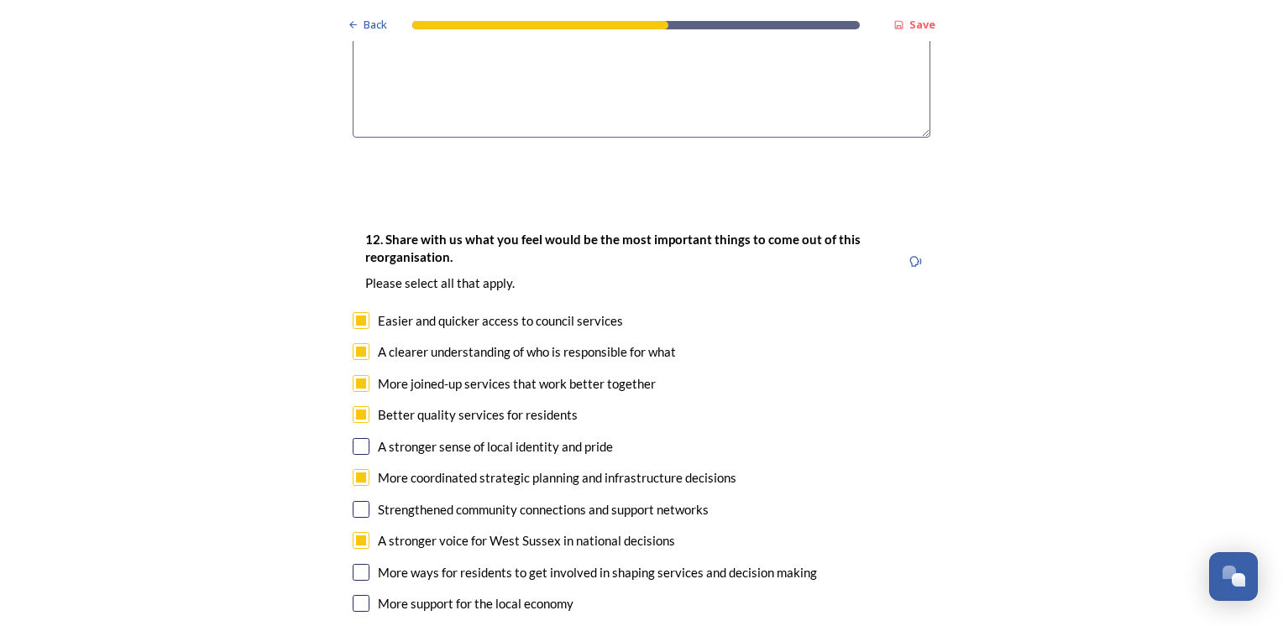
checkbox input "true"
click at [355, 595] on input "checkbox" at bounding box center [361, 603] width 17 height 17
checkbox input "true"
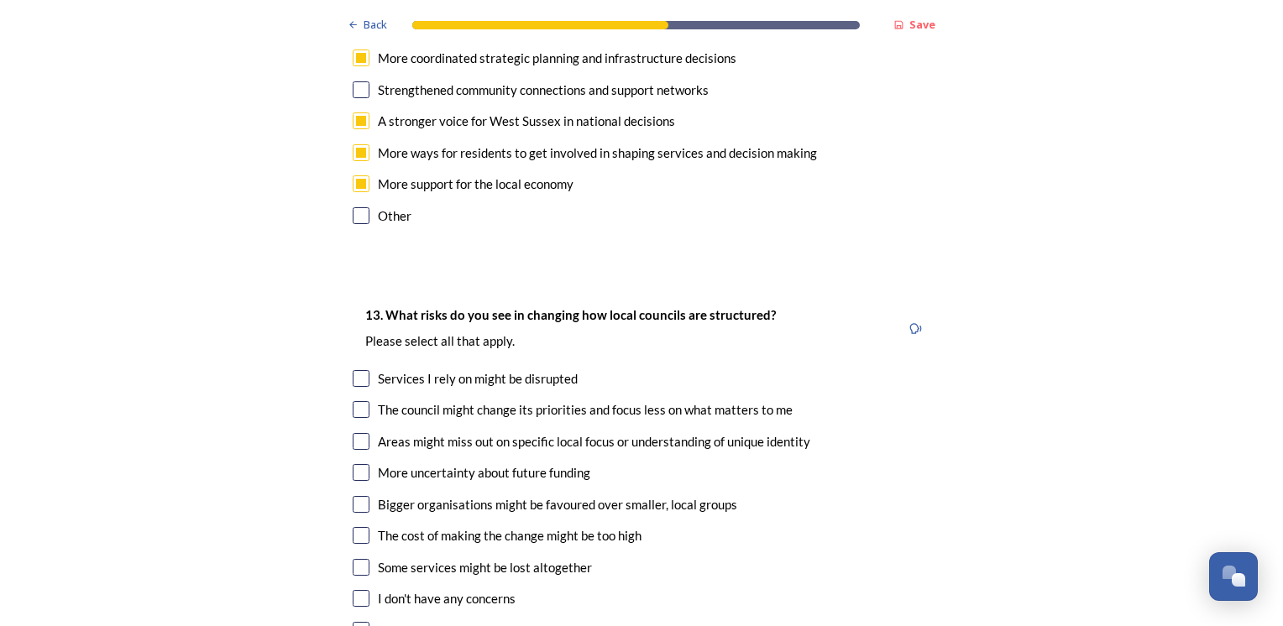
scroll to position [3191, 0]
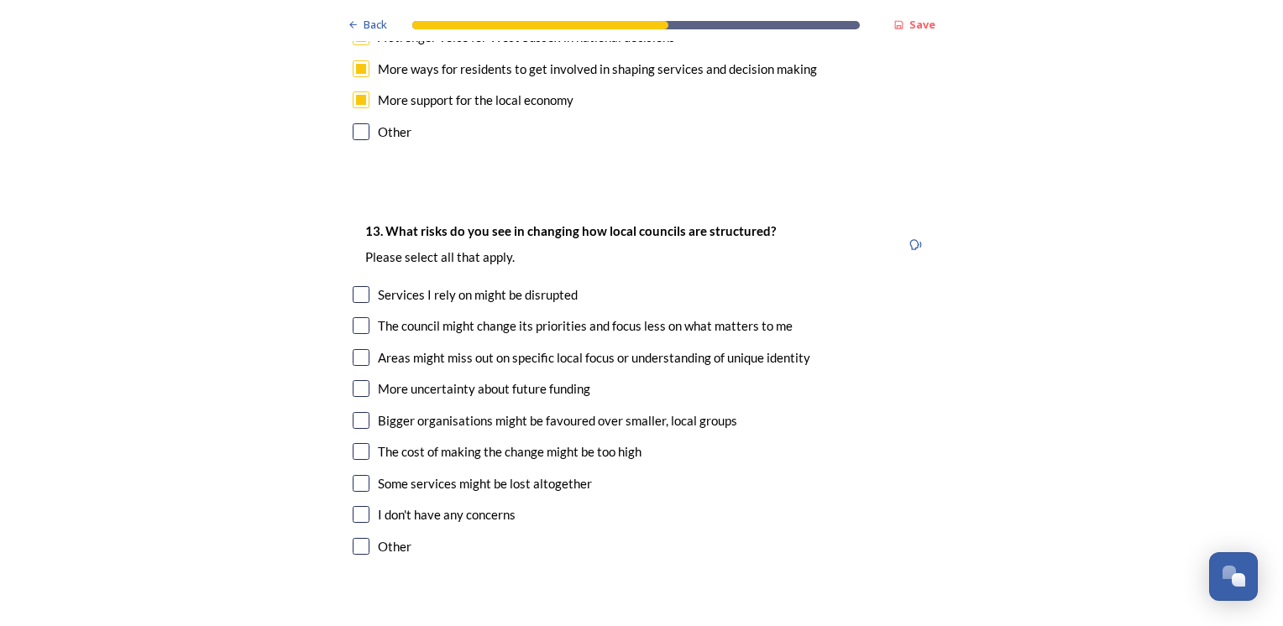
click at [356, 506] on input "checkbox" at bounding box center [361, 514] width 17 height 17
checkbox input "true"
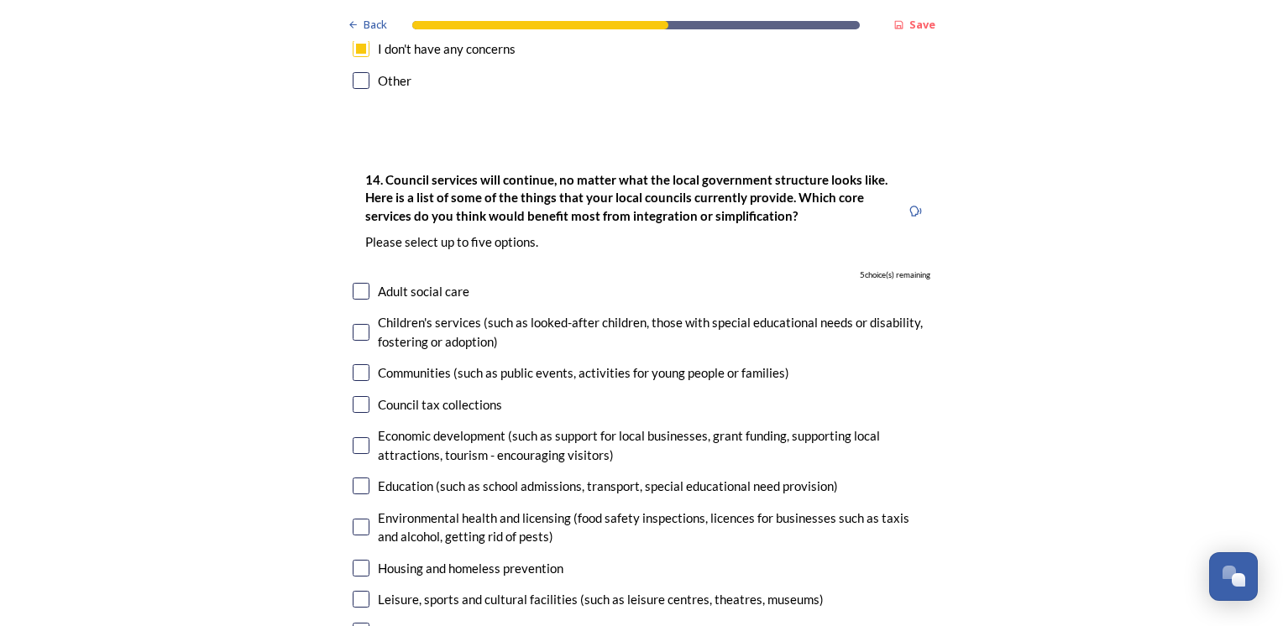
scroll to position [3695, 0]
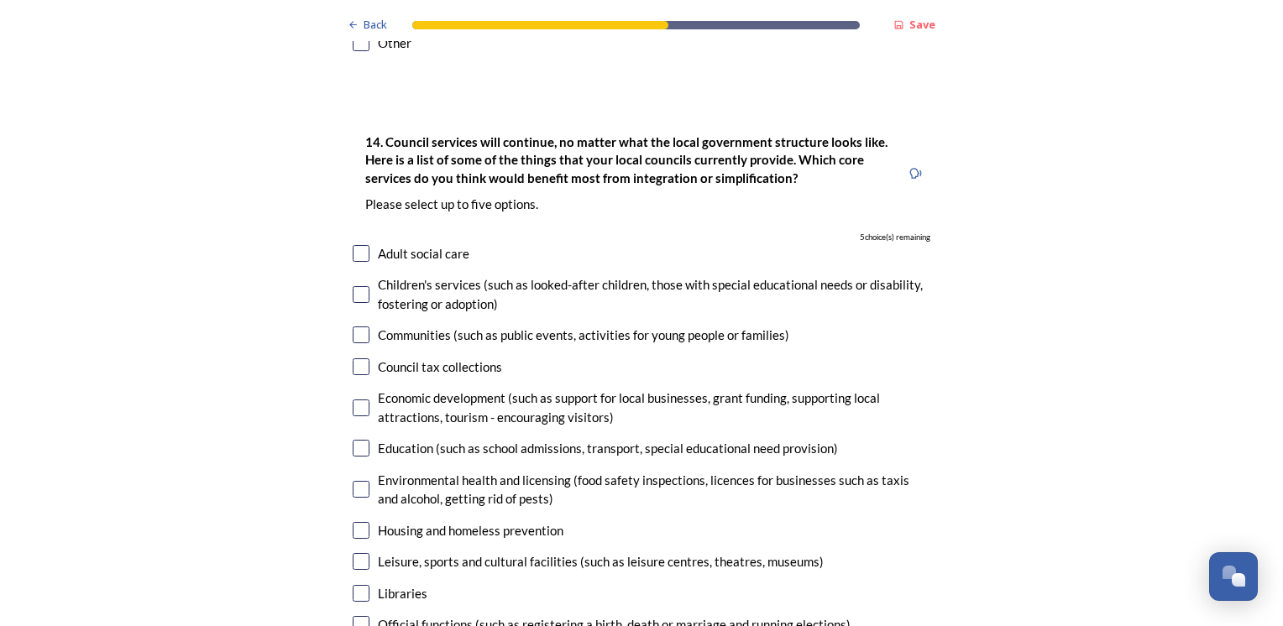
click at [353, 245] on input "checkbox" at bounding box center [361, 253] width 17 height 17
checkbox input "true"
click at [353, 286] on input "checkbox" at bounding box center [361, 294] width 17 height 17
checkbox input "true"
click at [353, 400] on input "checkbox" at bounding box center [361, 408] width 17 height 17
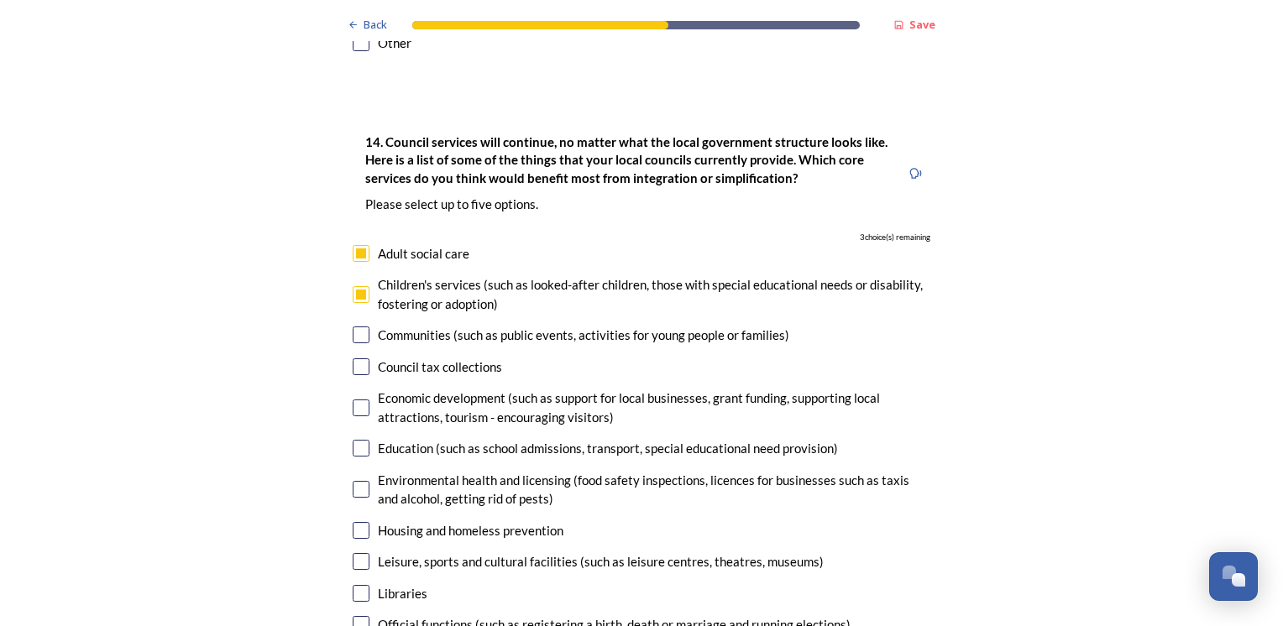
checkbox input "true"
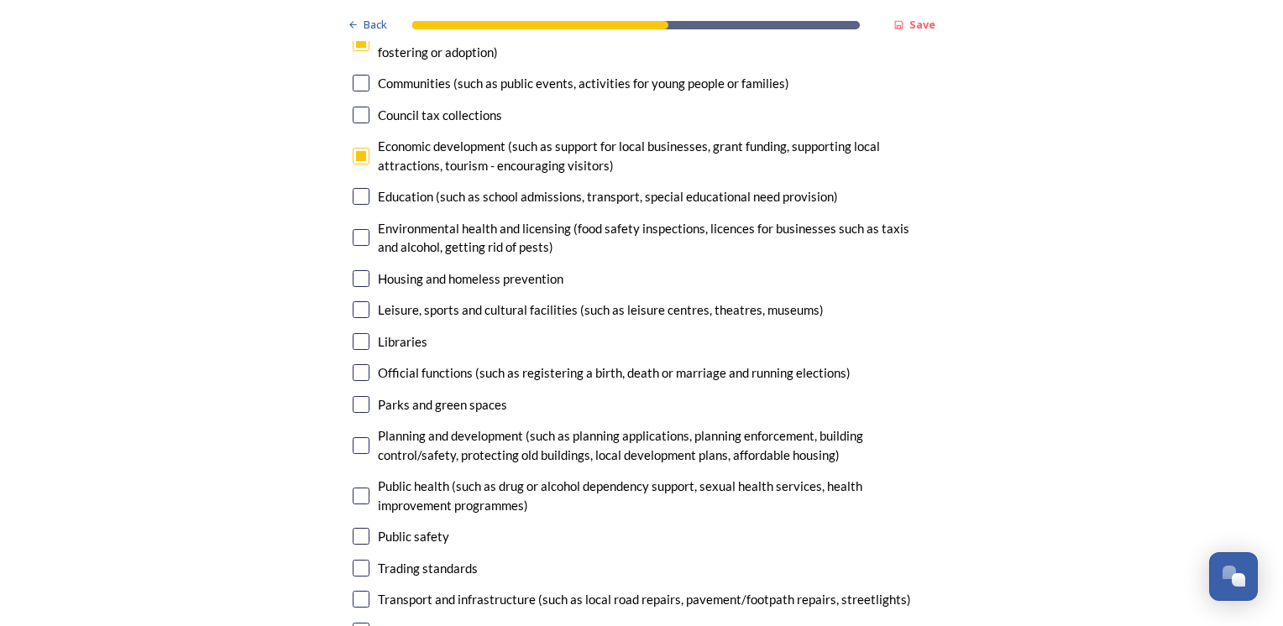
scroll to position [4031, 0]
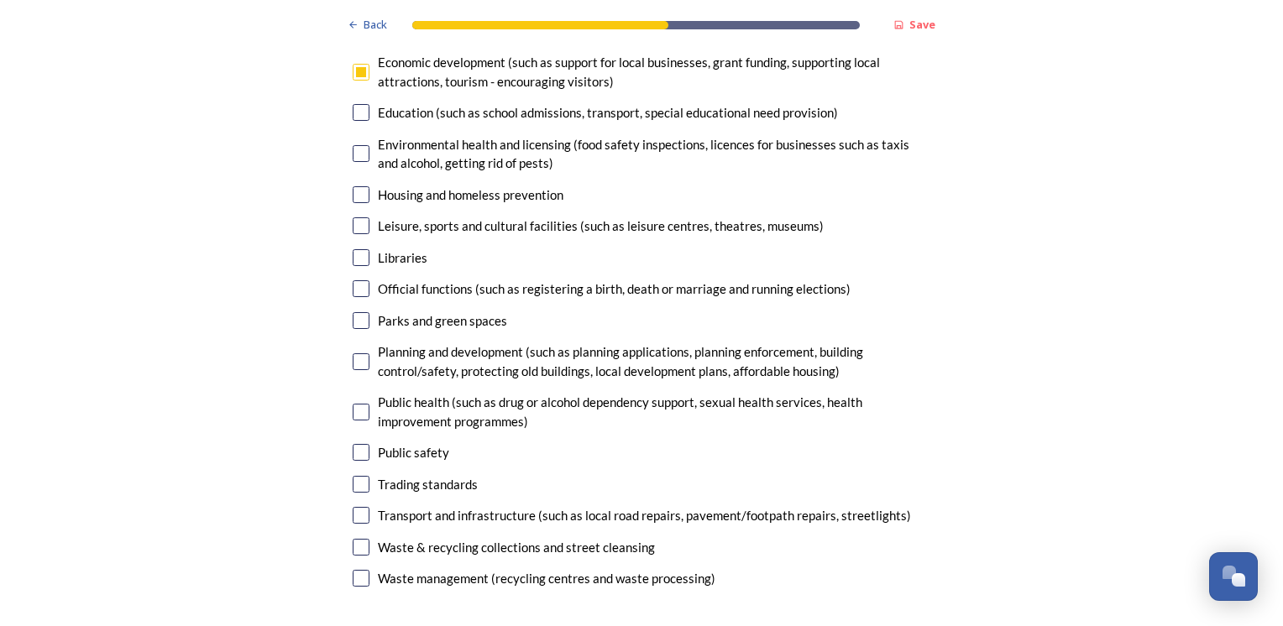
click at [355, 312] on input "checkbox" at bounding box center [361, 320] width 17 height 17
checkbox input "true"
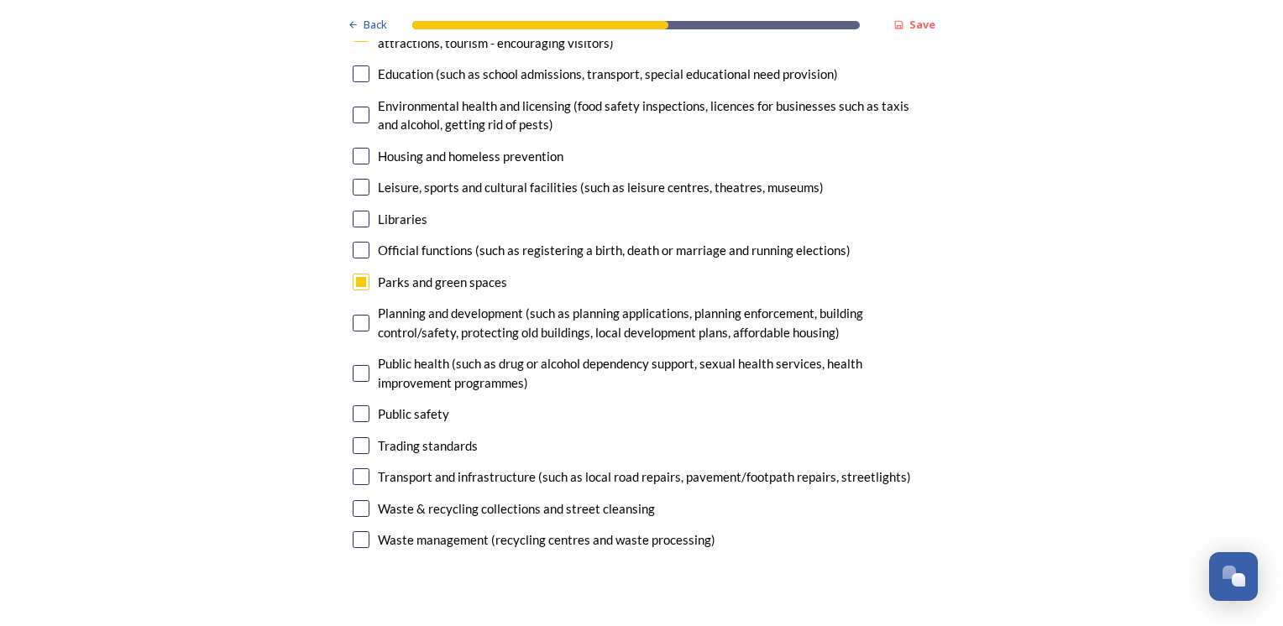
scroll to position [4115, 0]
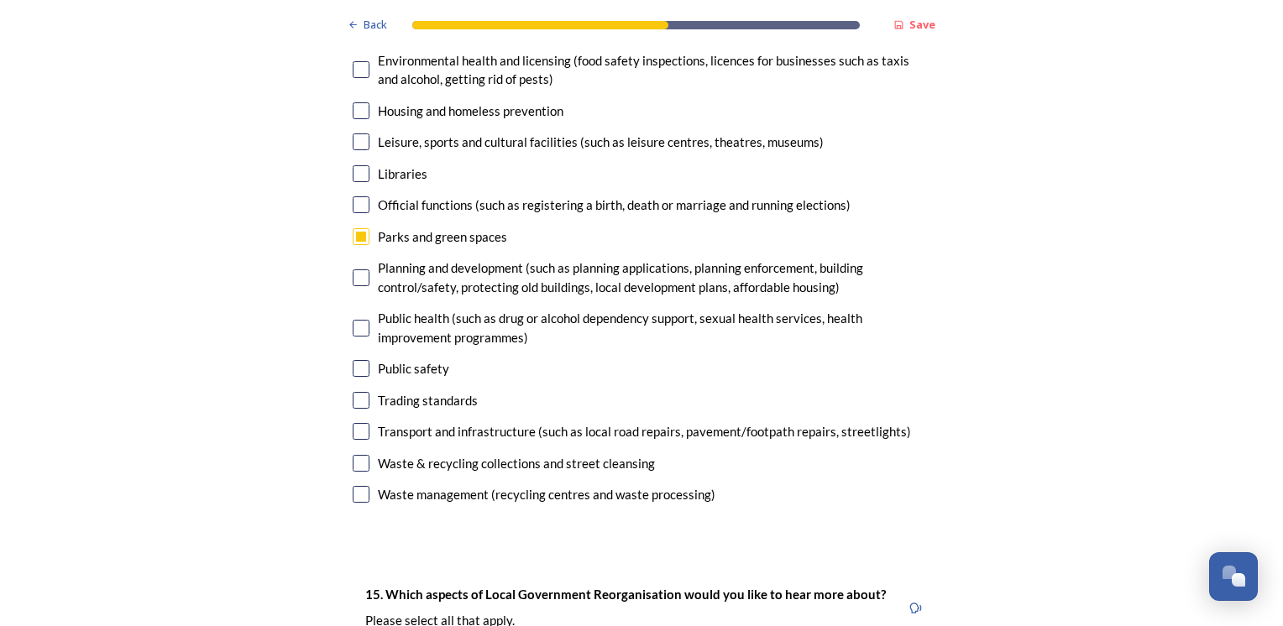
click at [353, 486] on input "checkbox" at bounding box center [361, 494] width 17 height 17
checkbox input "true"
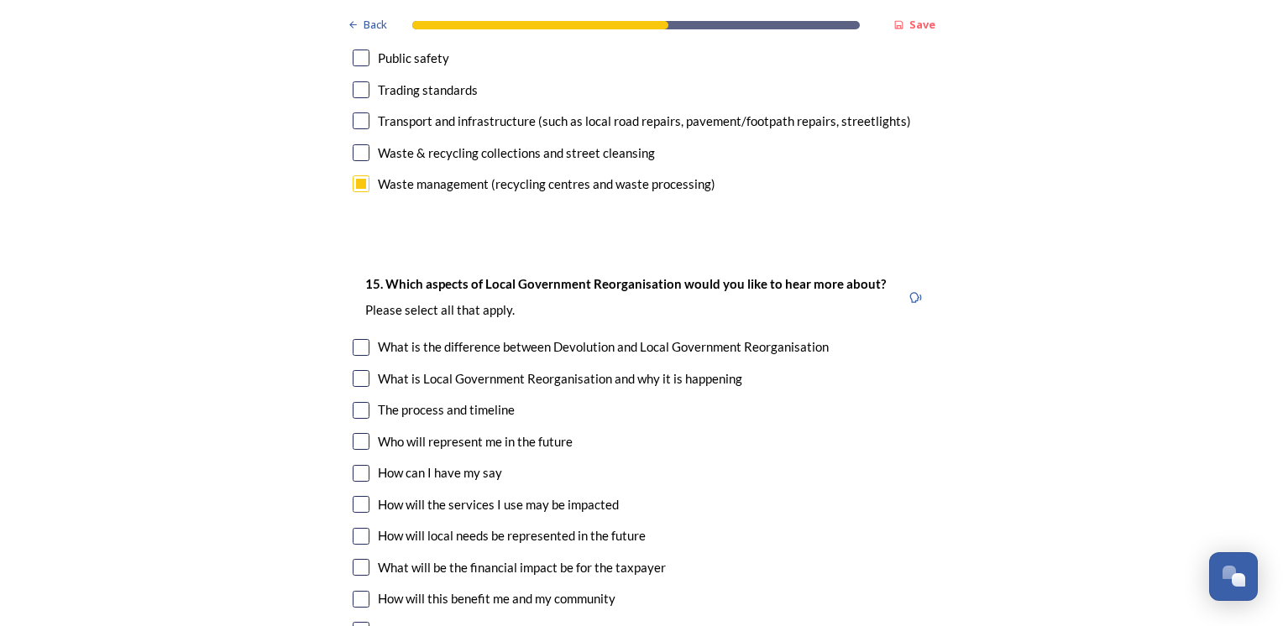
scroll to position [4450, 0]
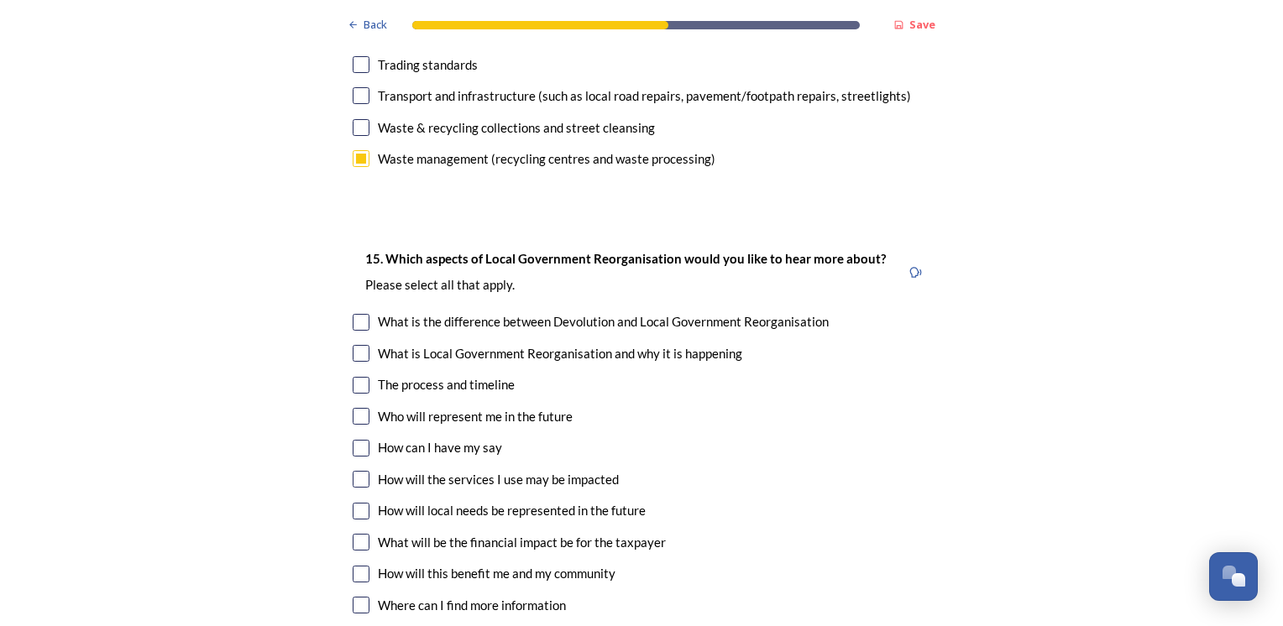
click at [353, 503] on input "checkbox" at bounding box center [361, 511] width 17 height 17
checkbox input "true"
click at [356, 566] on input "checkbox" at bounding box center [361, 574] width 17 height 17
checkbox input "true"
click at [359, 534] on input "checkbox" at bounding box center [361, 542] width 17 height 17
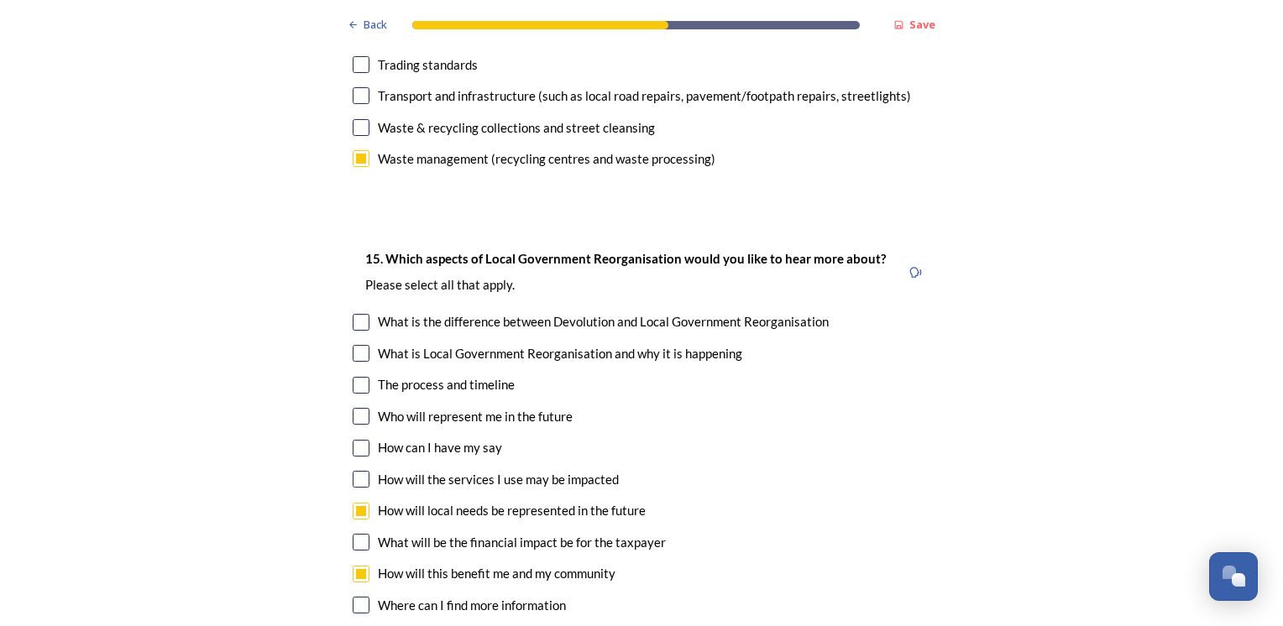
checkbox input "true"
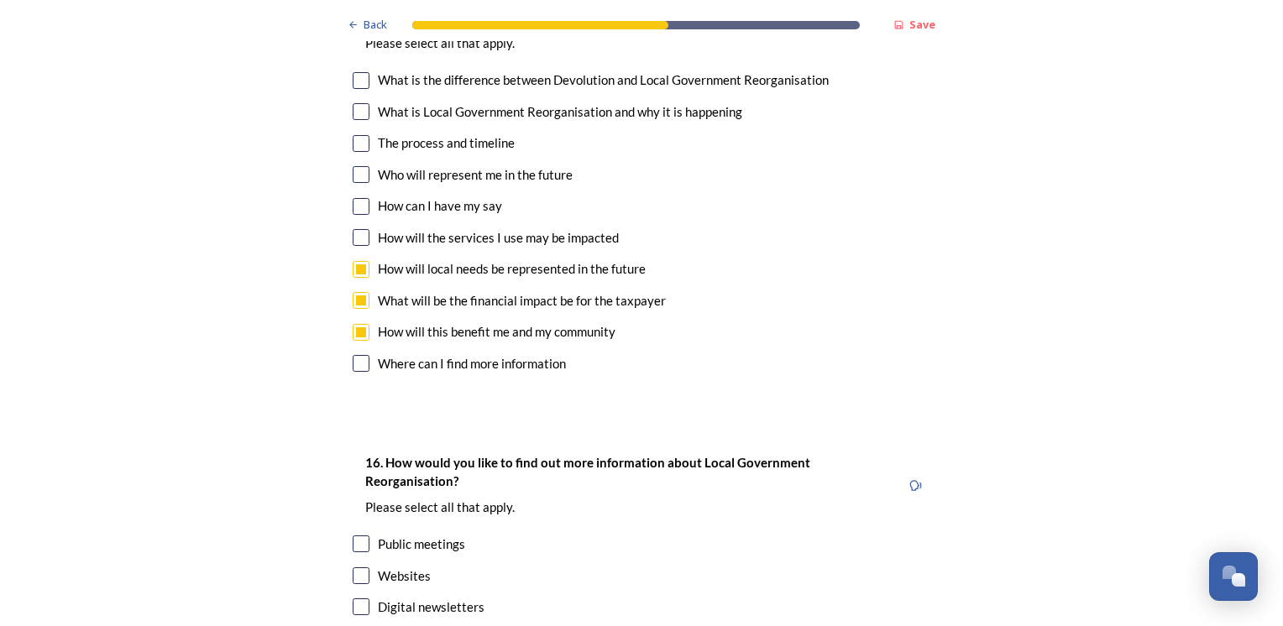
scroll to position [4702, 0]
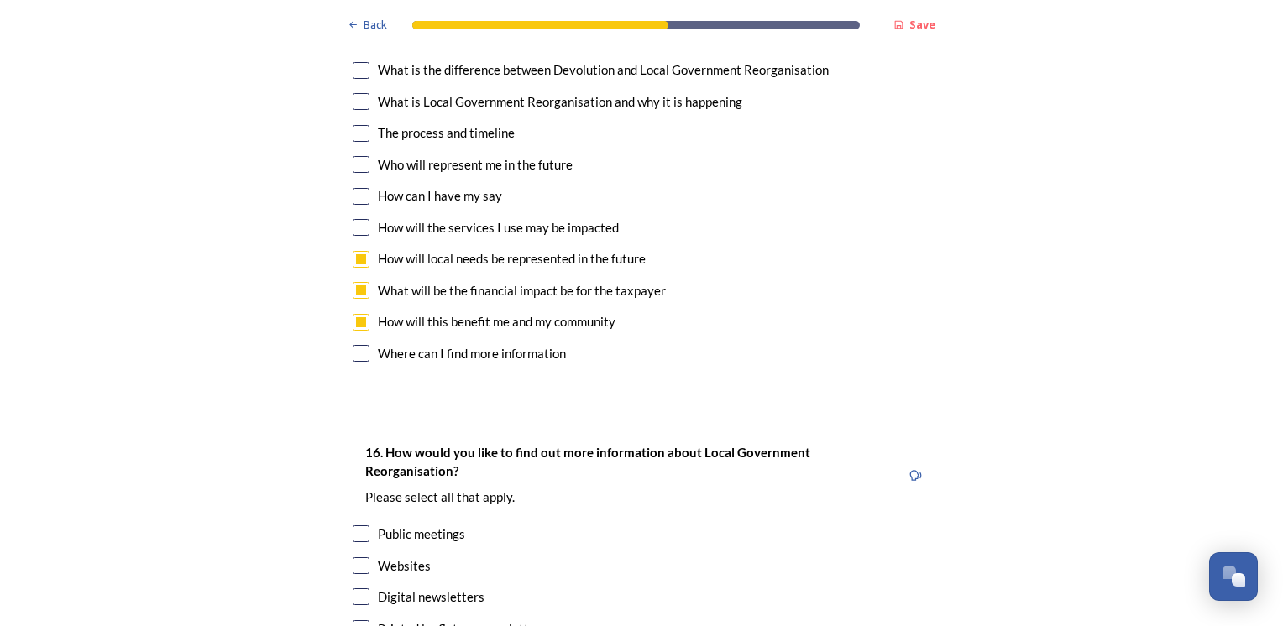
click at [353, 526] on input "checkbox" at bounding box center [361, 534] width 17 height 17
checkbox input "true"
click at [354, 589] on input "checkbox" at bounding box center [361, 597] width 17 height 17
checkbox input "true"
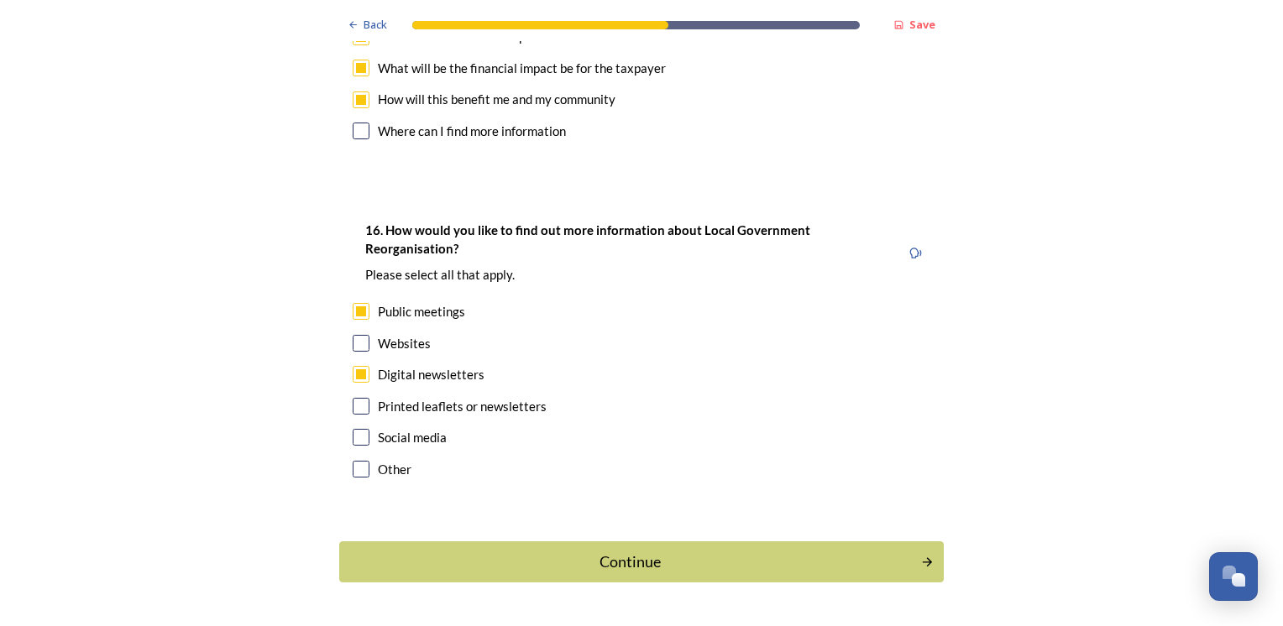
scroll to position [4928, 0]
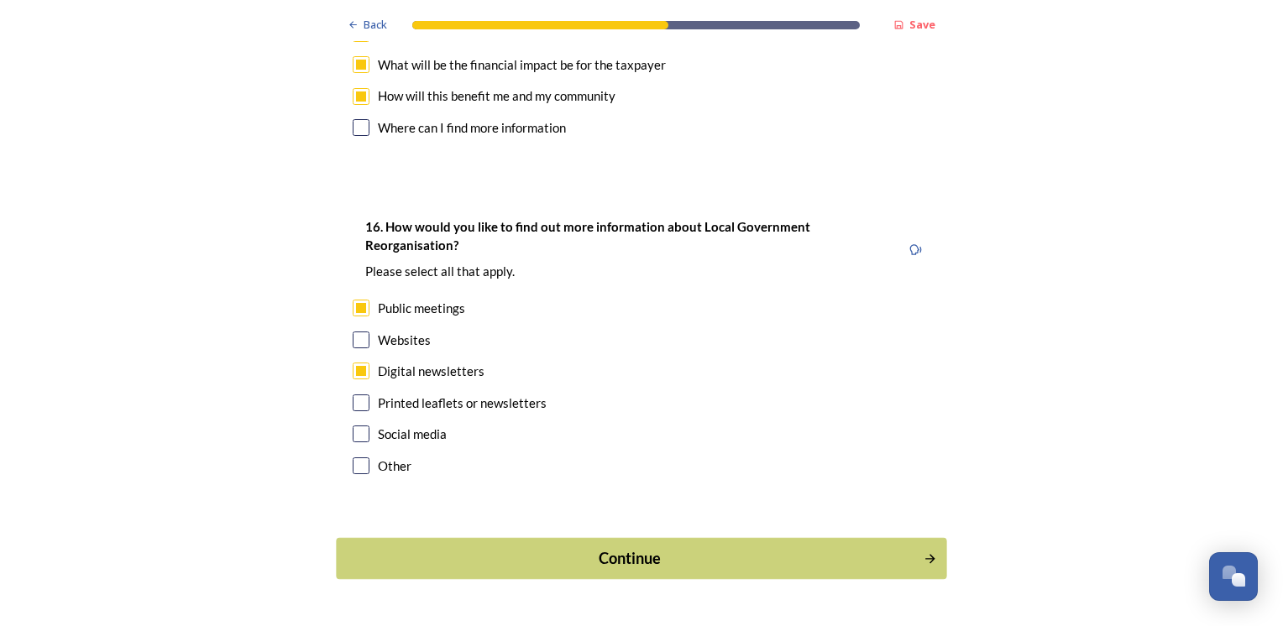
click at [452, 547] on div "Continue" at bounding box center [630, 558] width 568 height 23
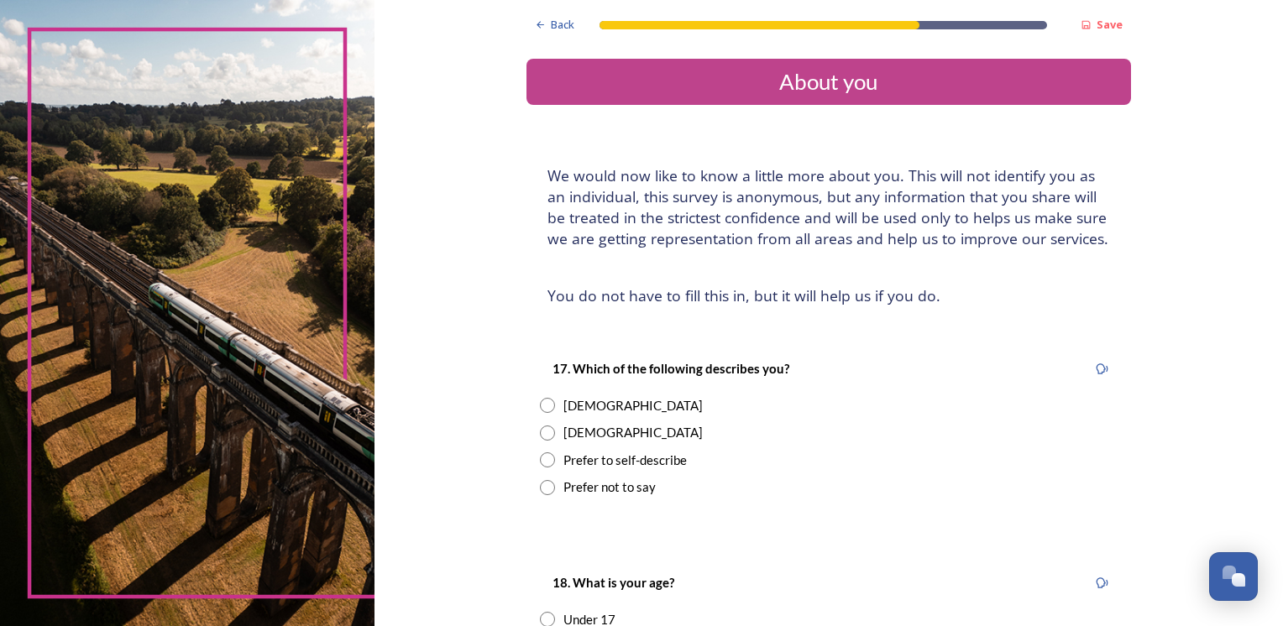
click at [541, 402] on input "radio" at bounding box center [547, 405] width 15 height 15
radio input "true"
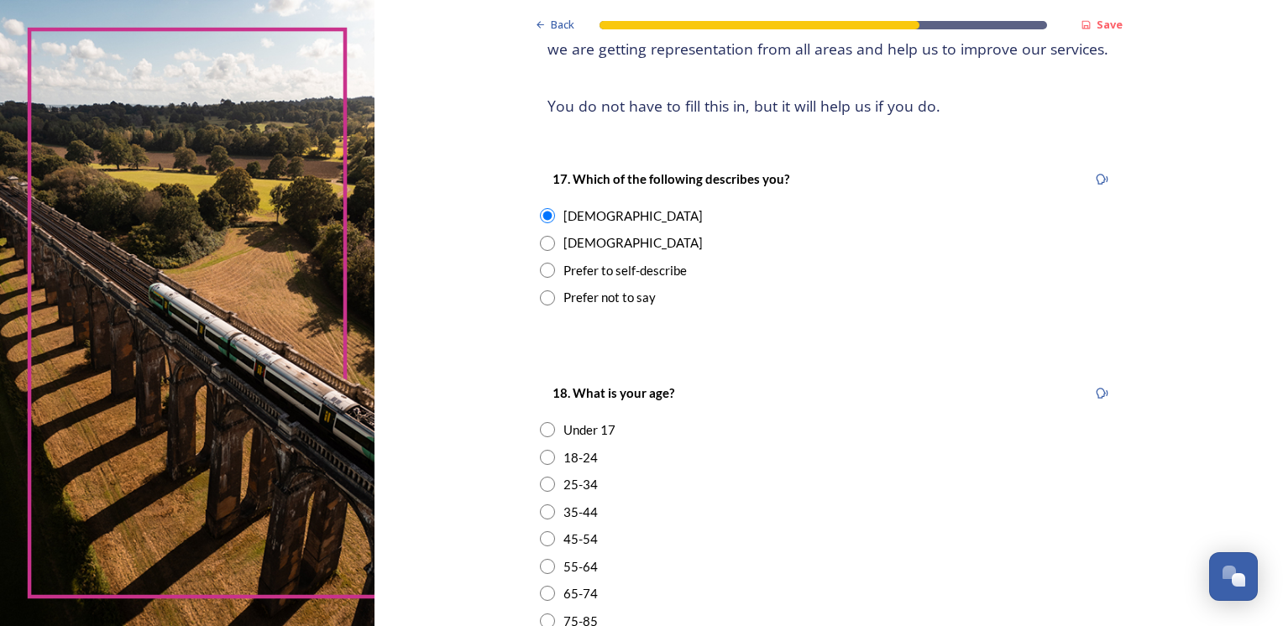
scroll to position [252, 0]
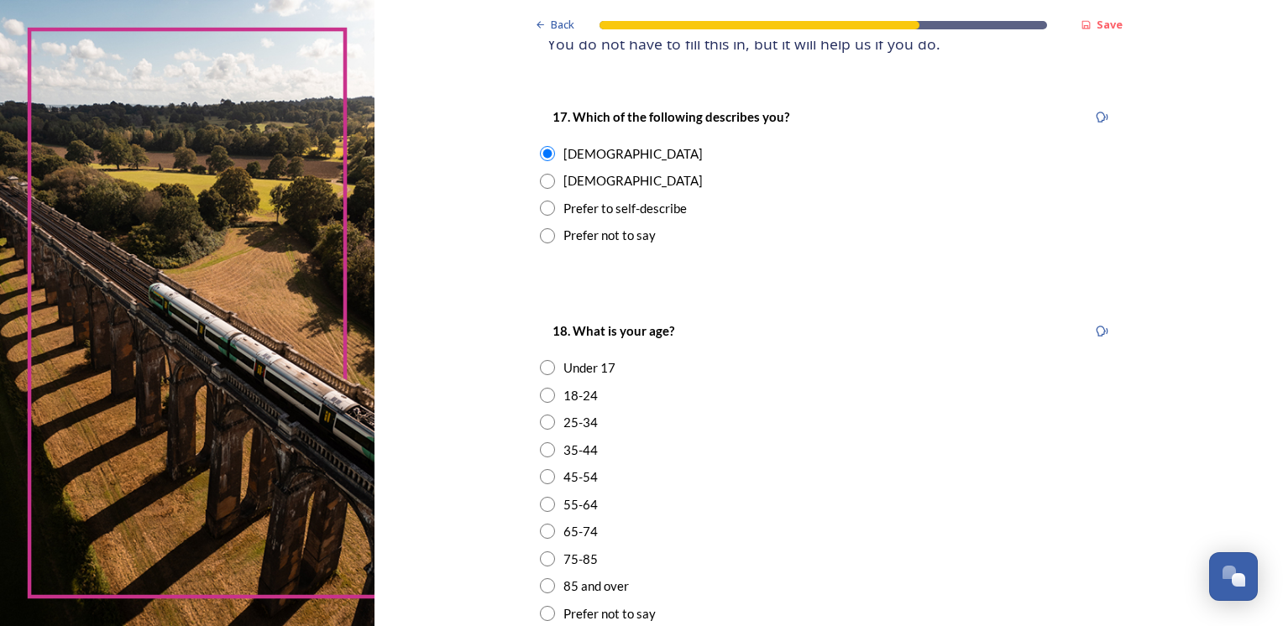
click at [540, 475] on input "radio" at bounding box center [547, 476] width 15 height 15
radio input "true"
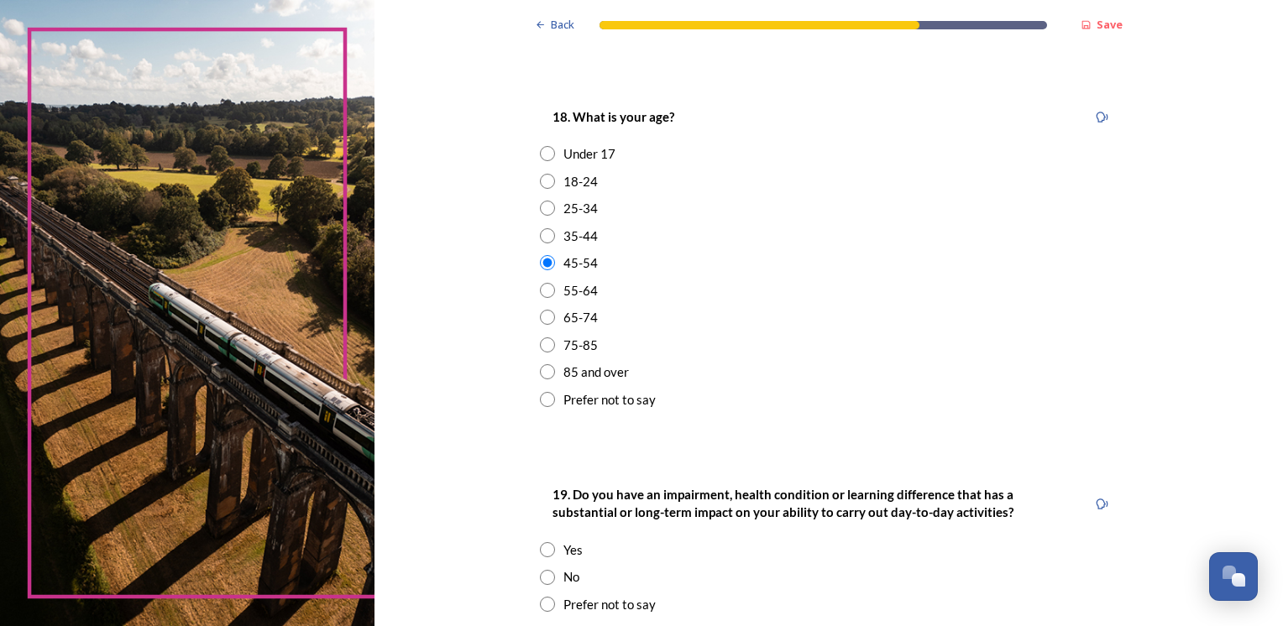
scroll to position [504, 0]
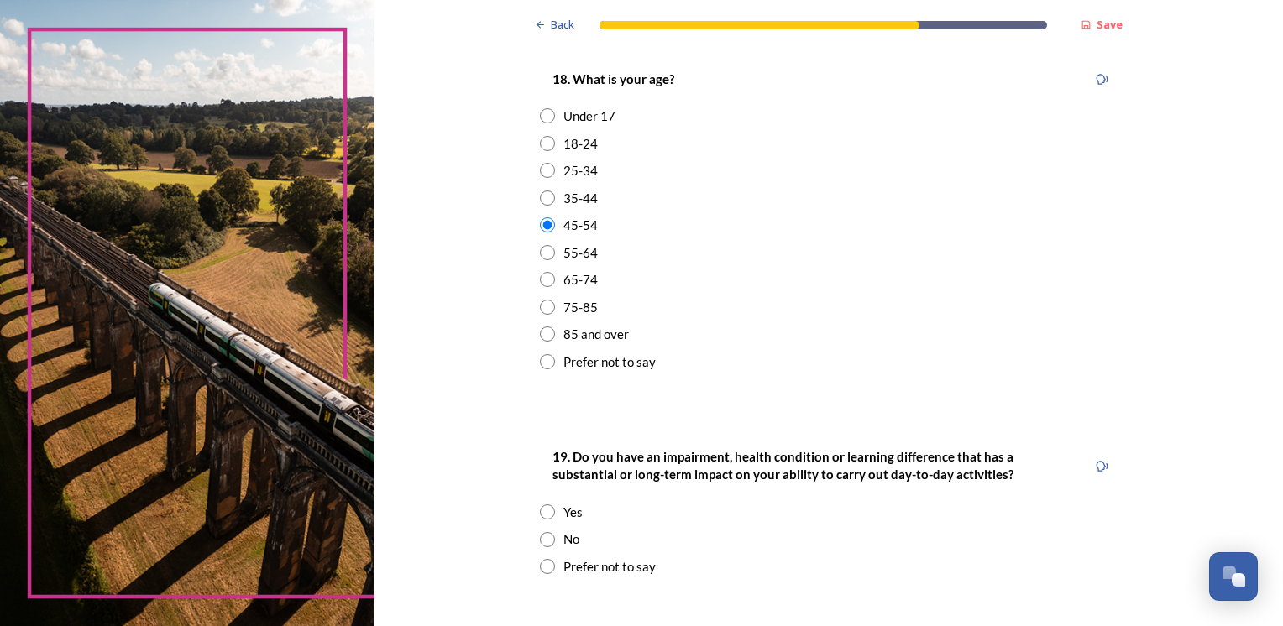
click at [540, 540] on input "radio" at bounding box center [547, 539] width 15 height 15
radio input "true"
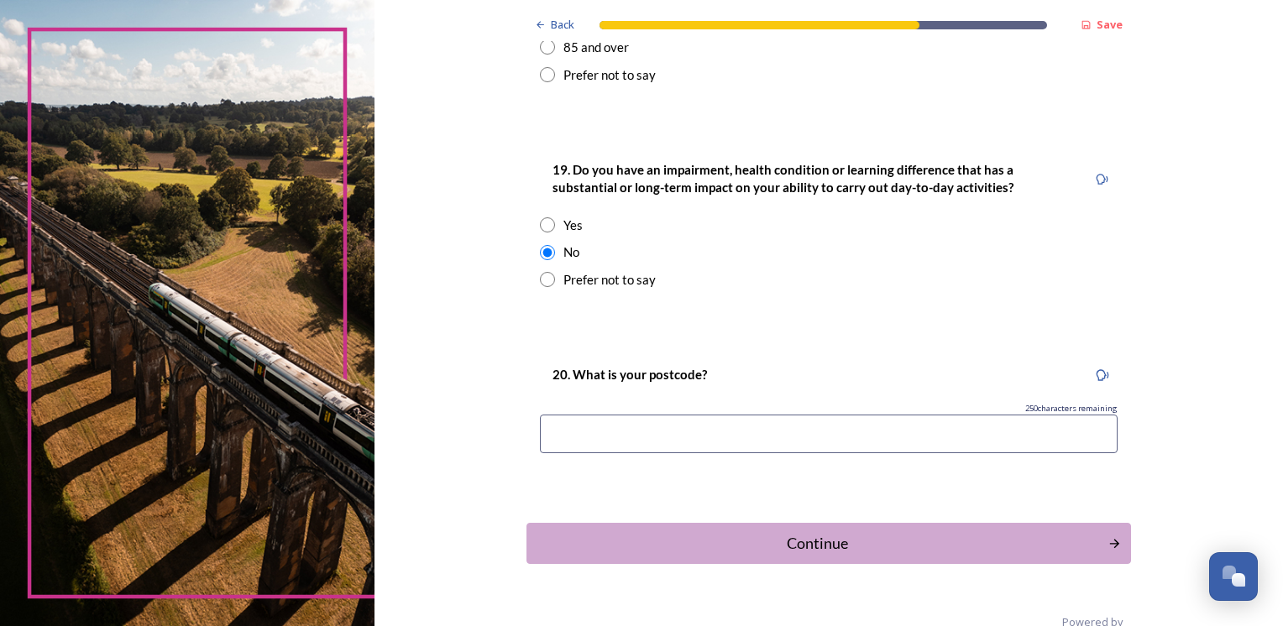
scroll to position [825, 0]
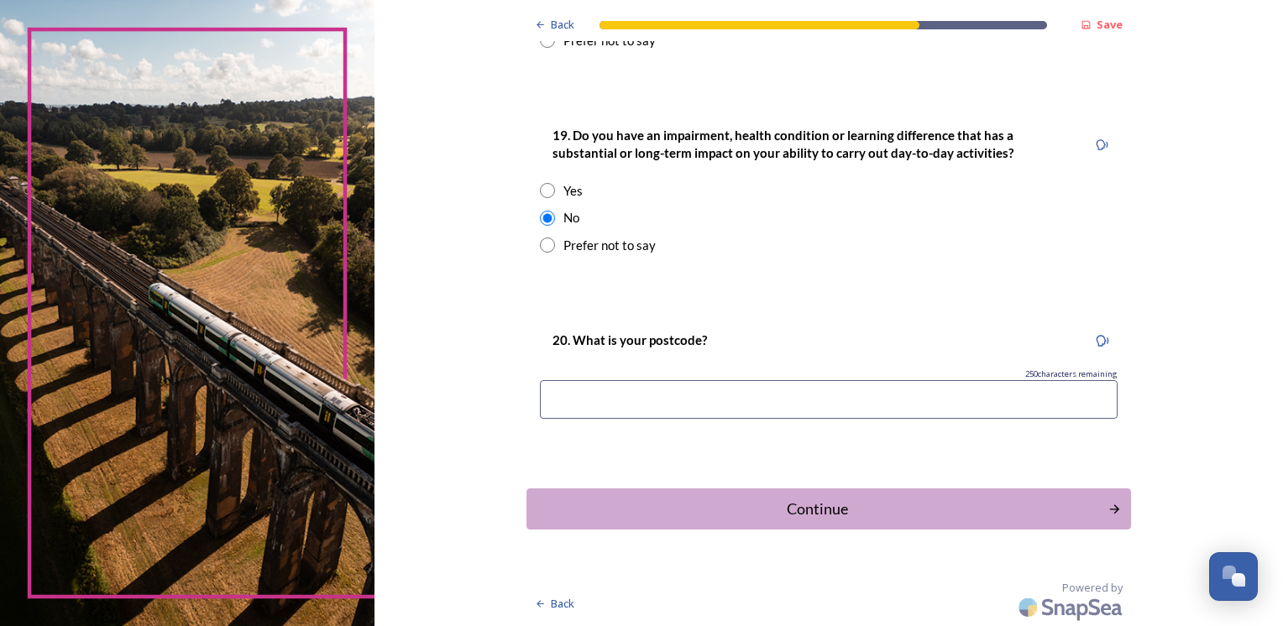
click at [564, 398] on input at bounding box center [829, 399] width 578 height 39
type input "PO19 6DT"
click at [632, 498] on div "Continue" at bounding box center [816, 509] width 568 height 23
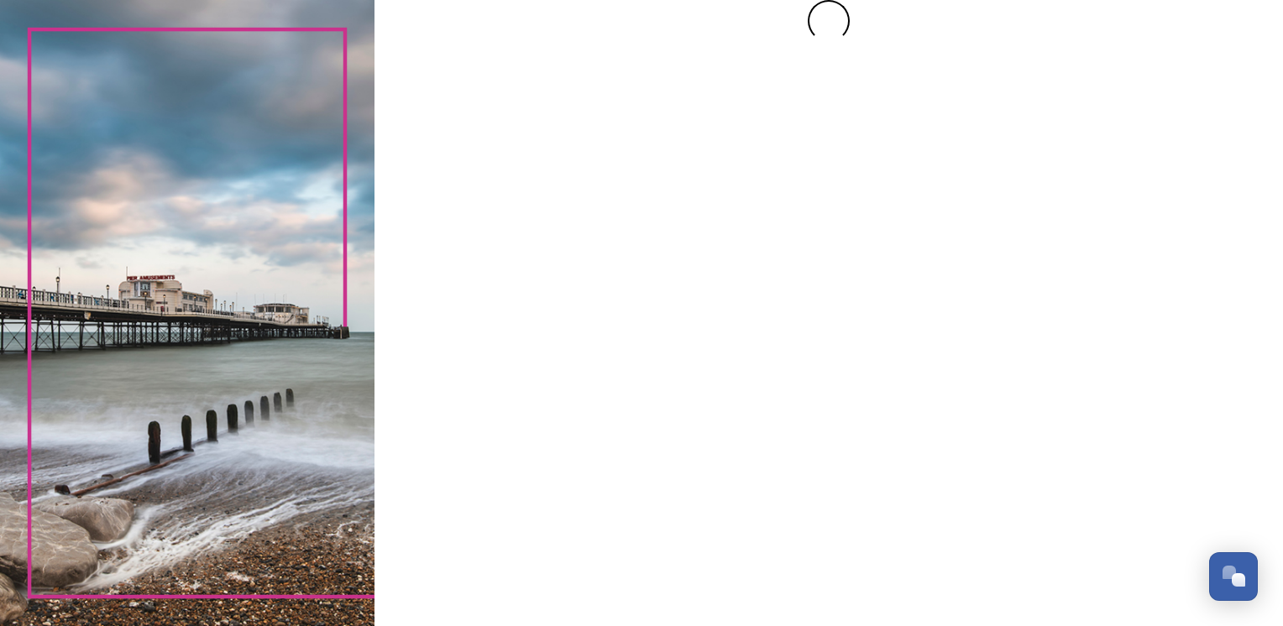
scroll to position [0, 0]
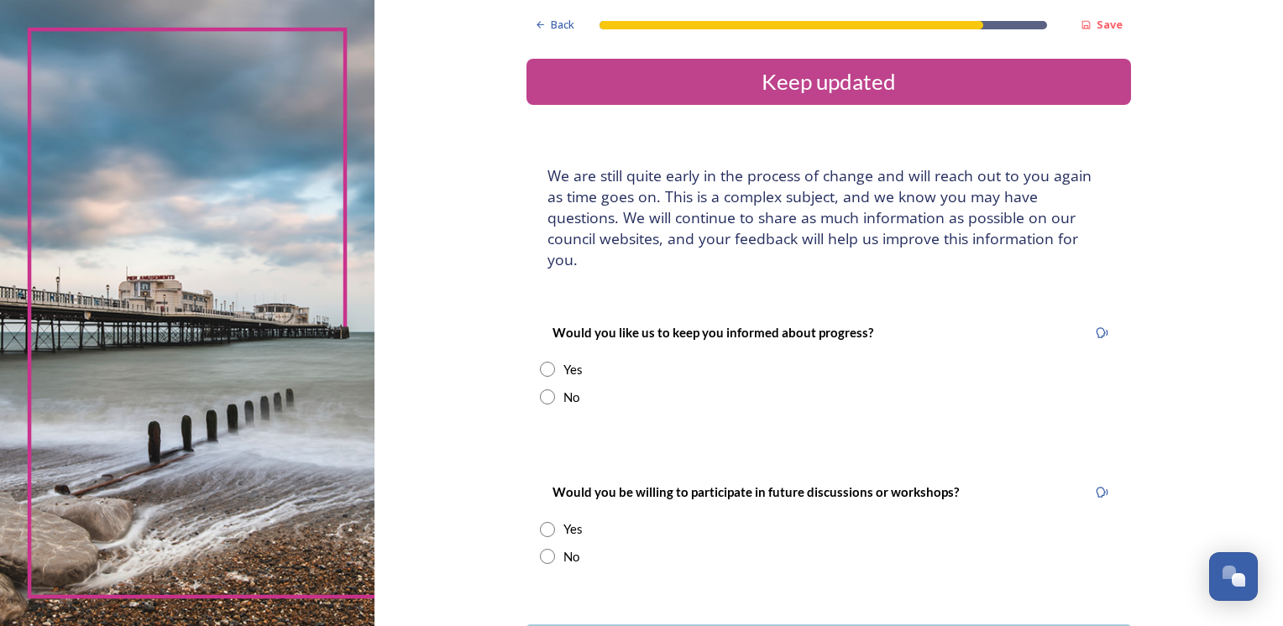
click at [541, 362] on input "radio" at bounding box center [547, 369] width 15 height 15
radio input "true"
click at [586, 520] on input at bounding box center [829, 539] width 578 height 39
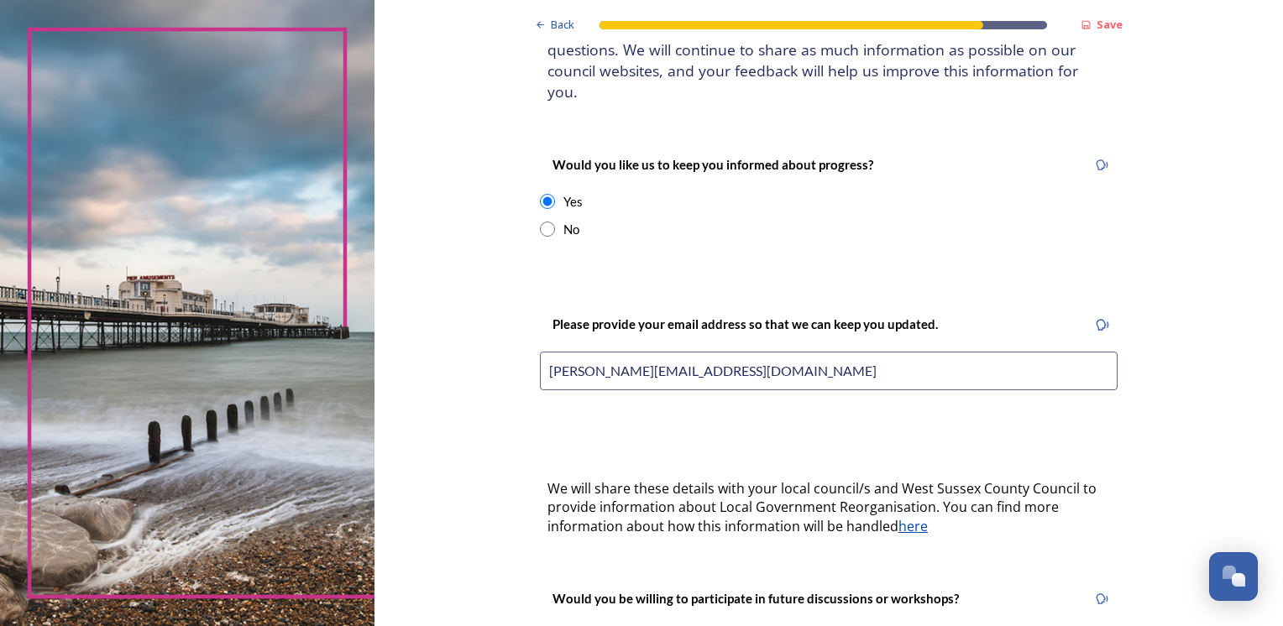
scroll to position [336, 0]
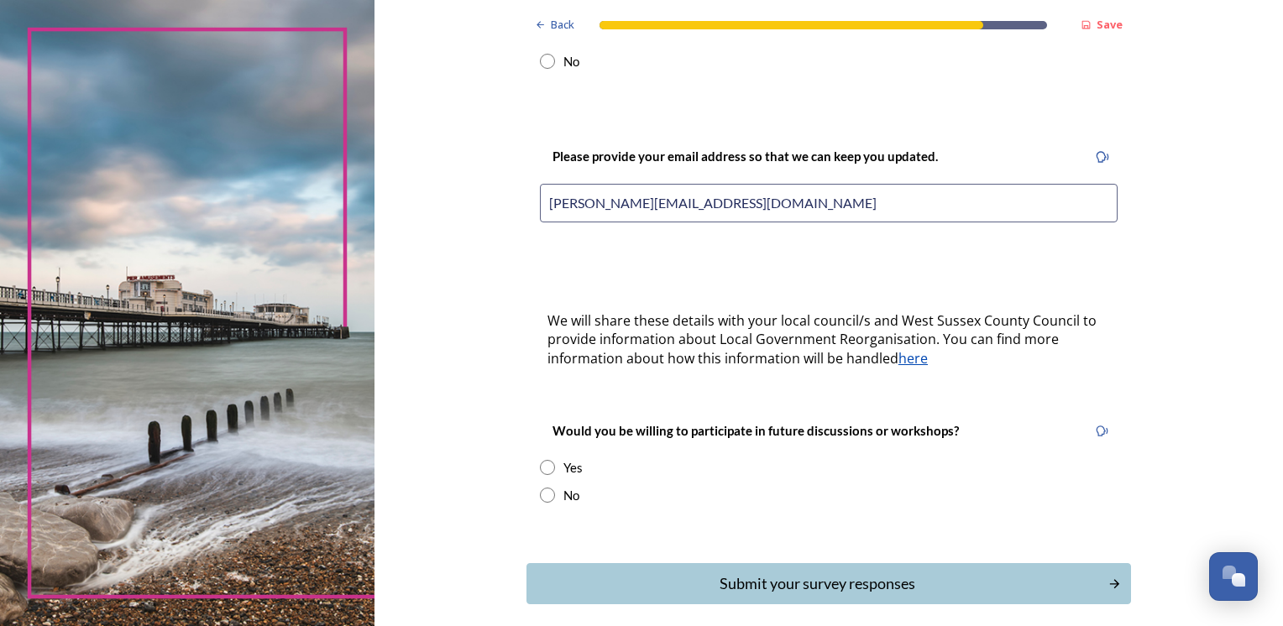
type input "[PERSON_NAME][EMAIL_ADDRESS][DOMAIN_NAME]"
click at [540, 460] on input "radio" at bounding box center [547, 467] width 15 height 15
radio input "true"
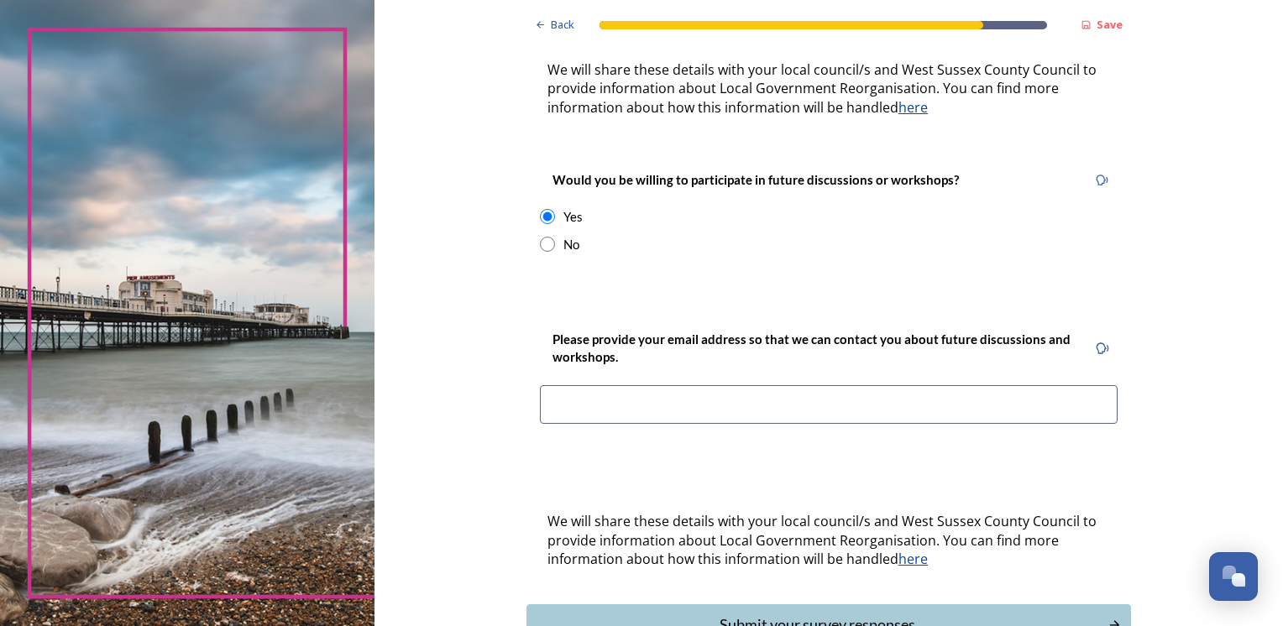
scroll to position [588, 0]
click at [587, 385] on input at bounding box center [829, 404] width 578 height 39
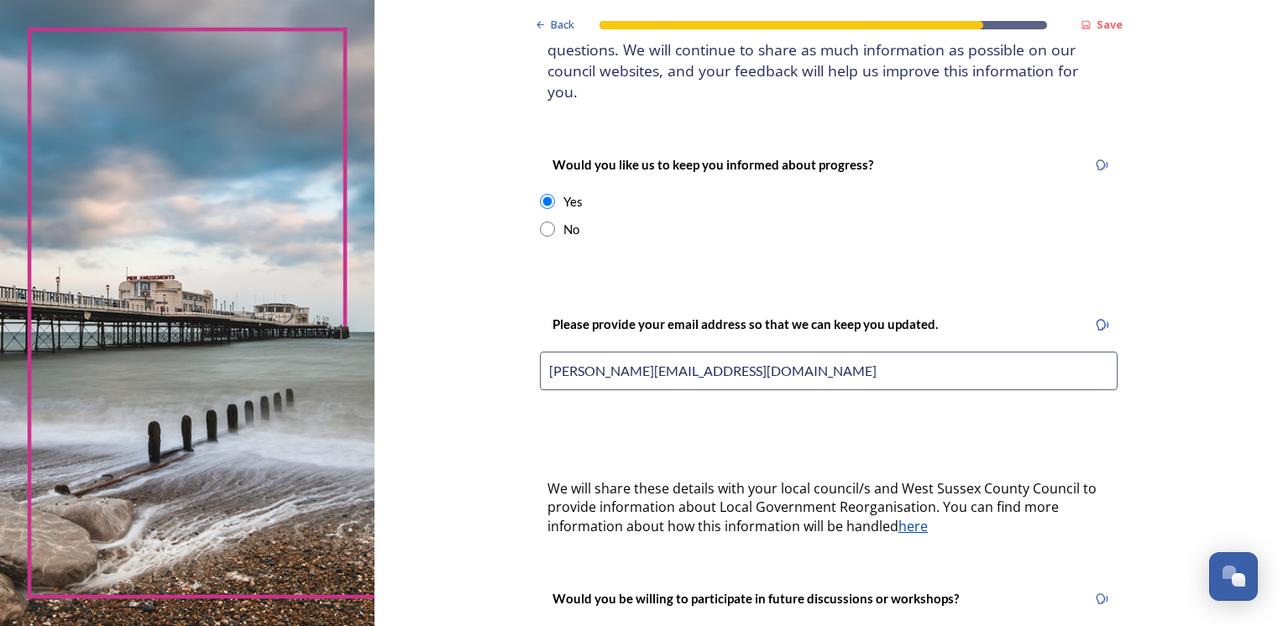
type input "[PERSON_NAME]@"
drag, startPoint x: 771, startPoint y: 354, endPoint x: 636, endPoint y: 357, distance: 135.2
click at [636, 357] on input "[PERSON_NAME][EMAIL_ADDRESS][DOMAIN_NAME]" at bounding box center [829, 371] width 578 height 39
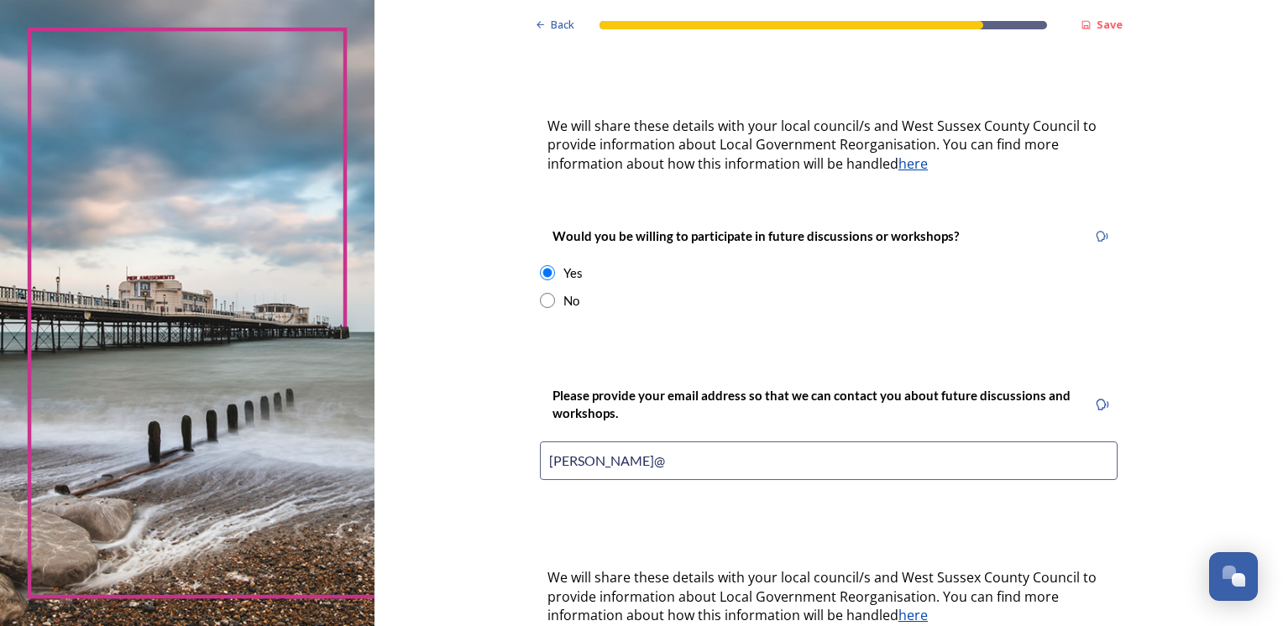
scroll to position [672, 0]
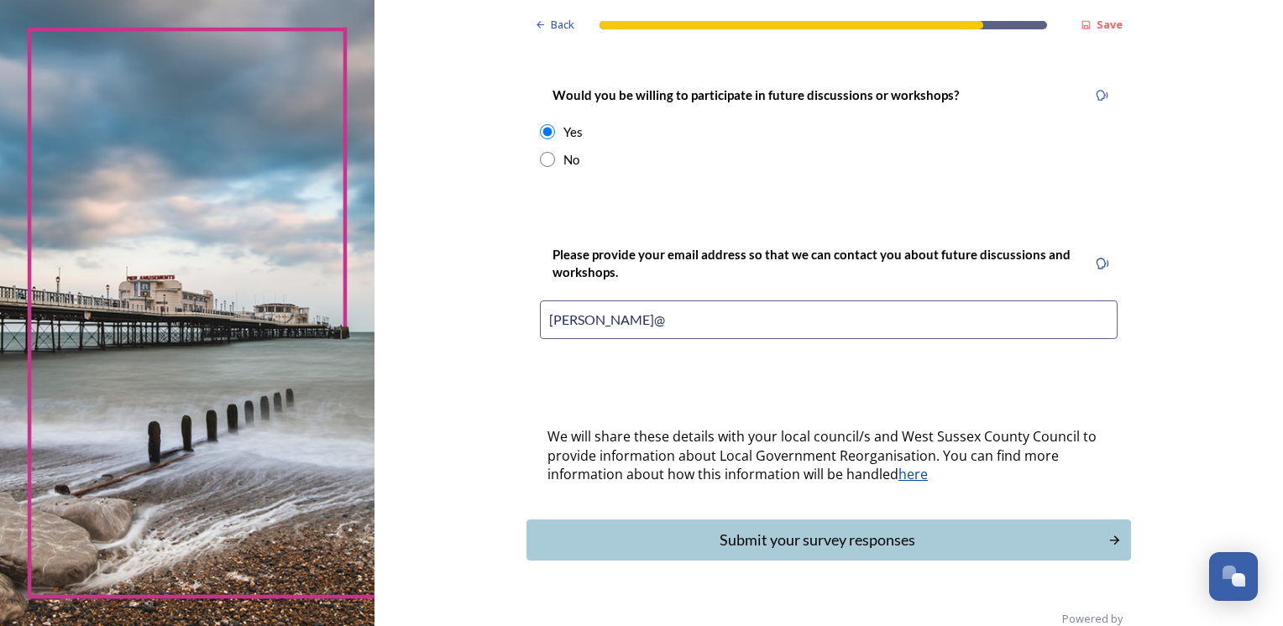
type input "[PERSON_NAME][EMAIL_ADDRESS][DOMAIN_NAME]"
click at [664, 301] on input "[PERSON_NAME]@" at bounding box center [829, 320] width 578 height 39
type input "[PERSON_NAME][EMAIL_ADDRESS][DOMAIN_NAME]"
click at [784, 529] on div "Submit your survey responses" at bounding box center [816, 540] width 568 height 23
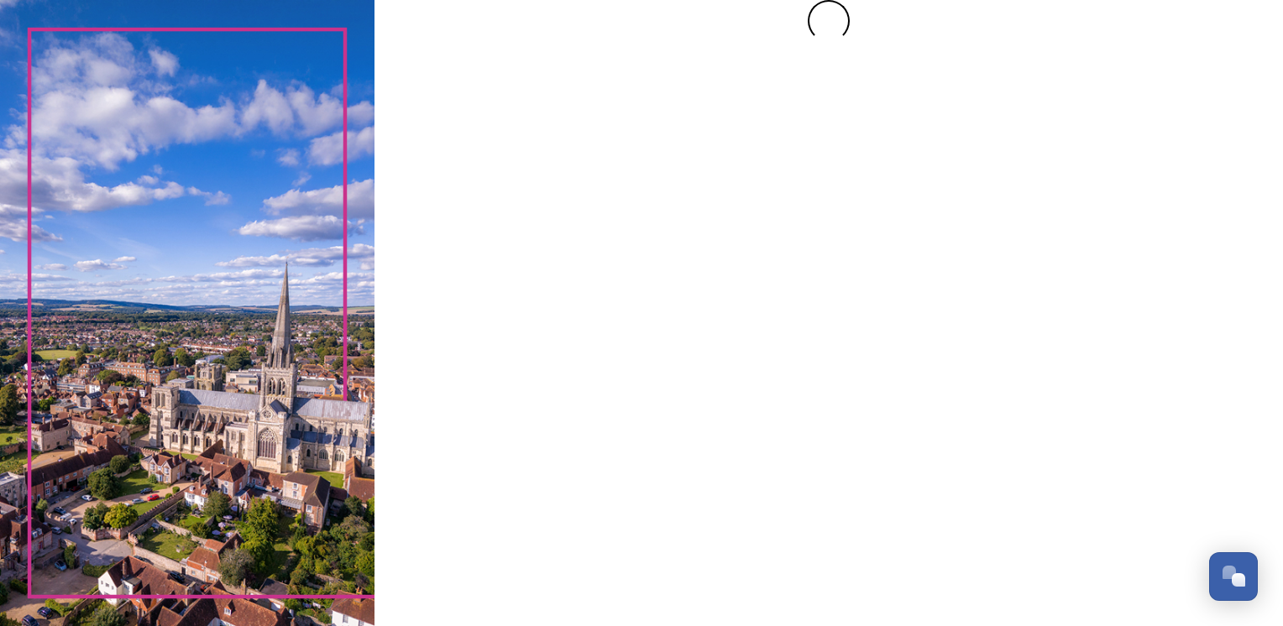
scroll to position [0, 0]
